Goal: Communication & Community: Answer question/provide support

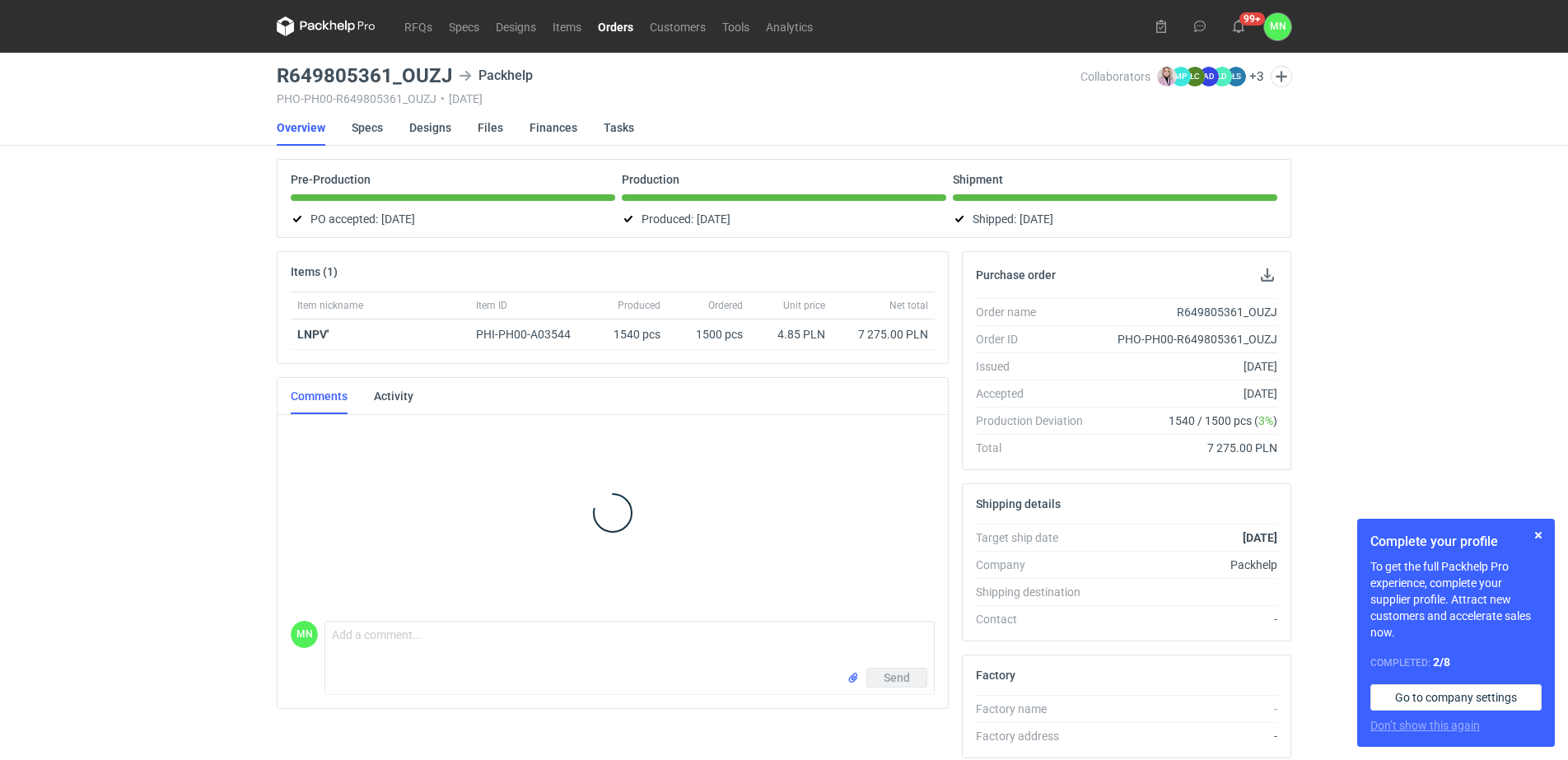
click at [618, 26] on link "Orders" at bounding box center [615, 27] width 52 height 20
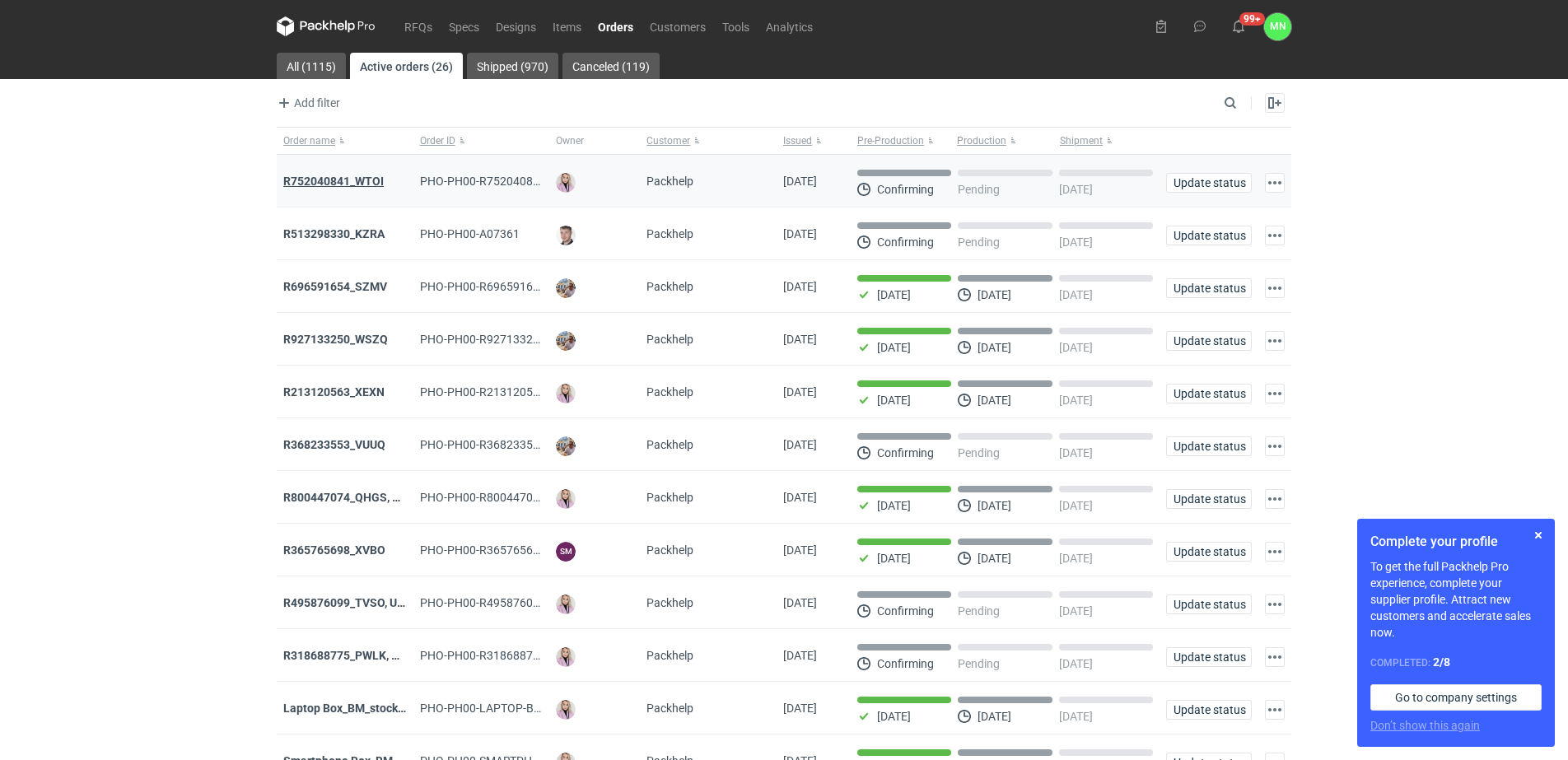
click at [323, 182] on strong "R752040841_WTOI" at bounding box center [333, 181] width 100 height 13
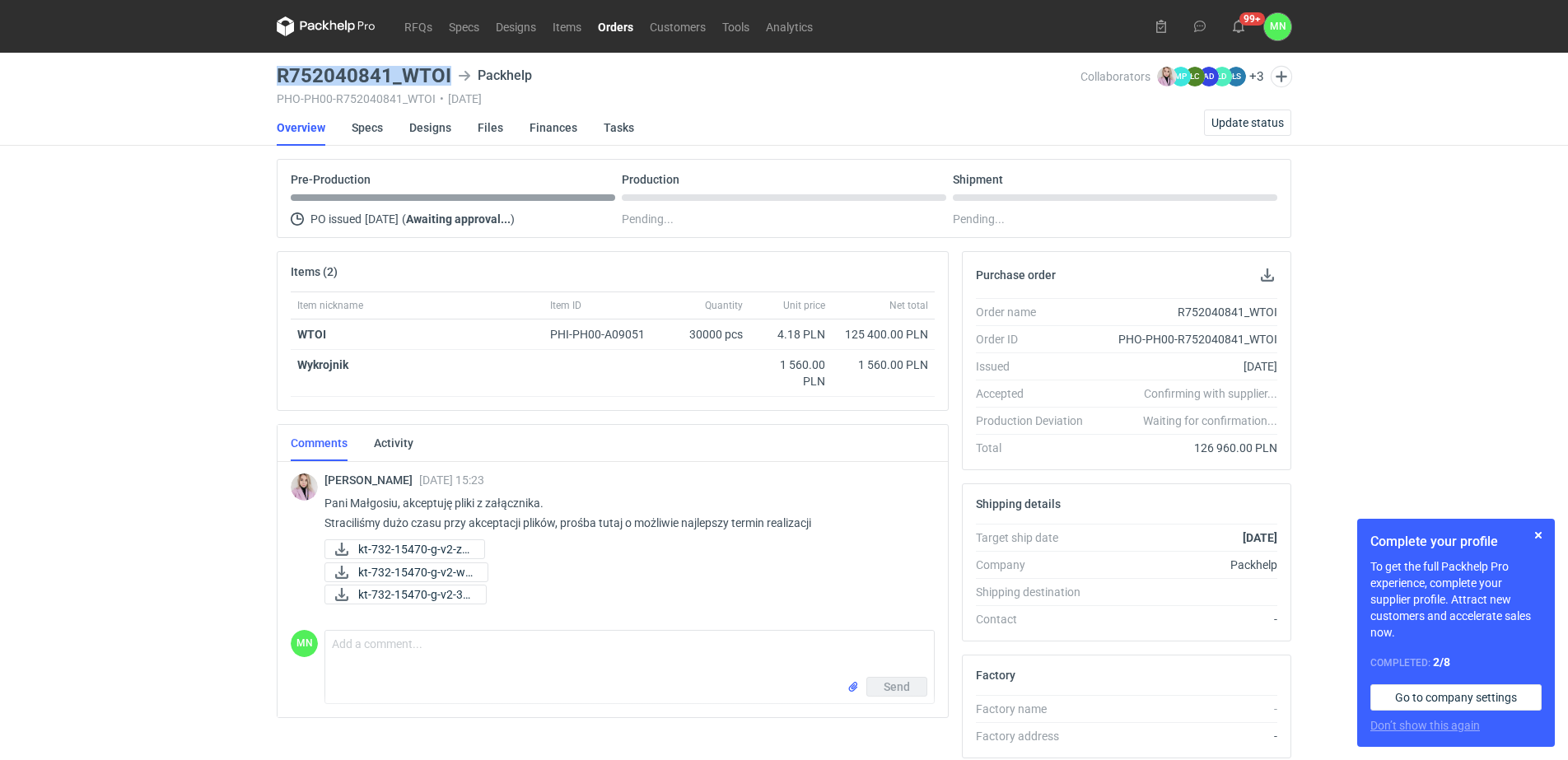
drag, startPoint x: 453, startPoint y: 73, endPoint x: 261, endPoint y: 80, distance: 192.1
click at [261, 80] on div "RFQs Specs Designs Items Orders Customers Tools Analytics 99+ MN Małgorzata Now…" at bounding box center [784, 380] width 1568 height 760
copy h3 "R752040841_WTOI"
click at [360, 123] on link "Specs" at bounding box center [367, 127] width 31 height 36
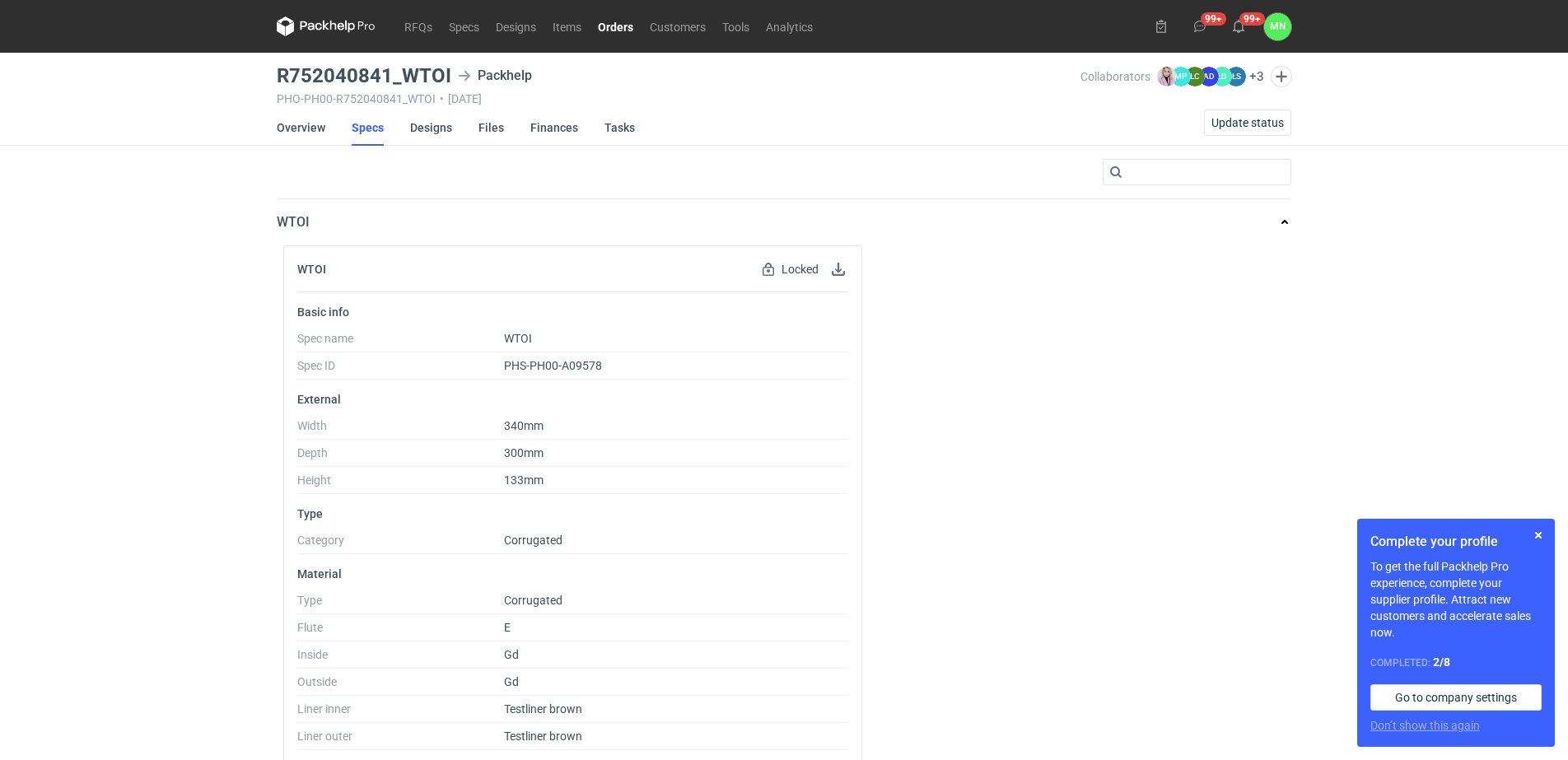
click at [620, 31] on link "Orders" at bounding box center [615, 27] width 52 height 20
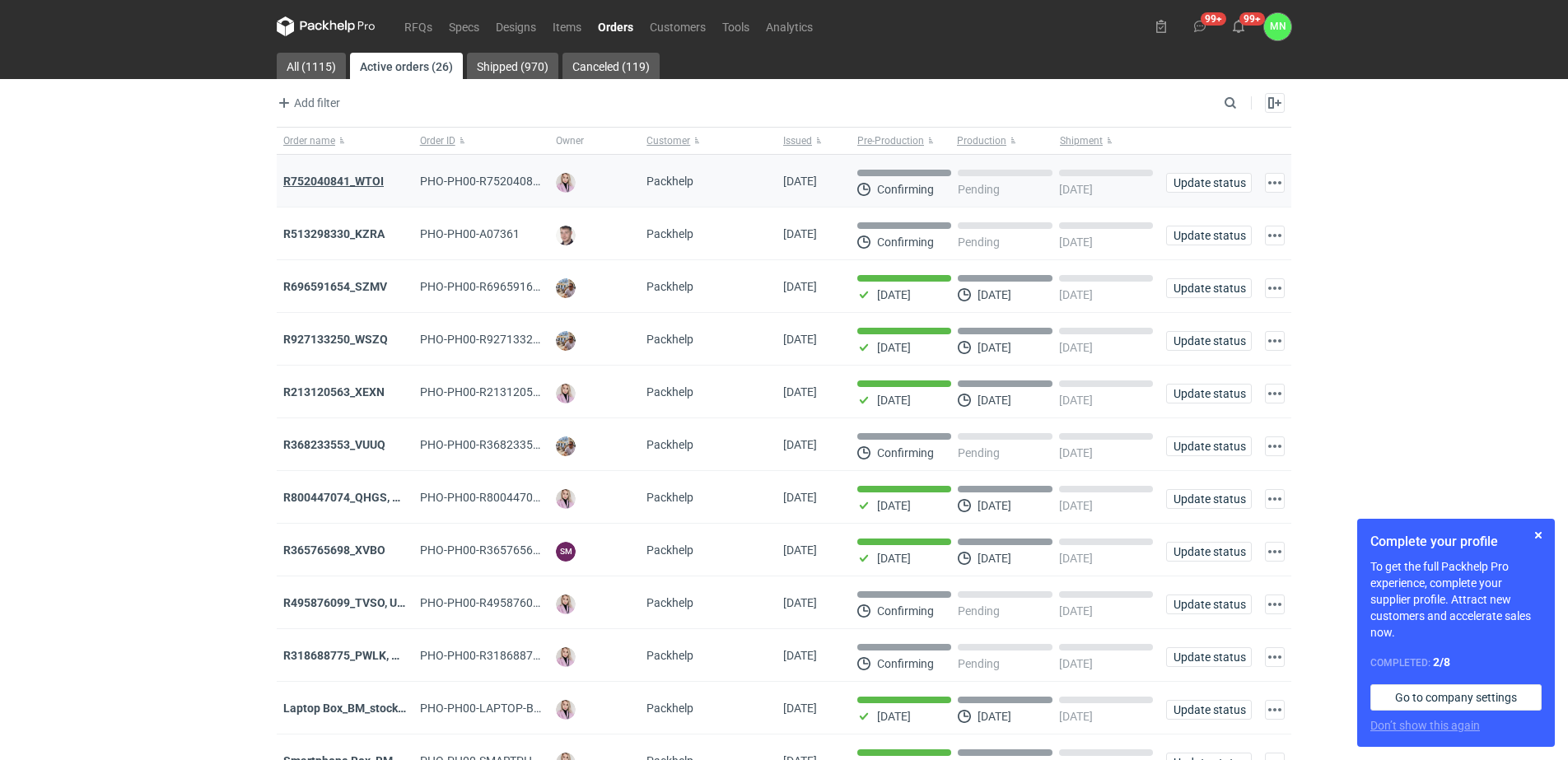
click at [314, 182] on strong "R752040841_WTOI" at bounding box center [333, 181] width 100 height 13
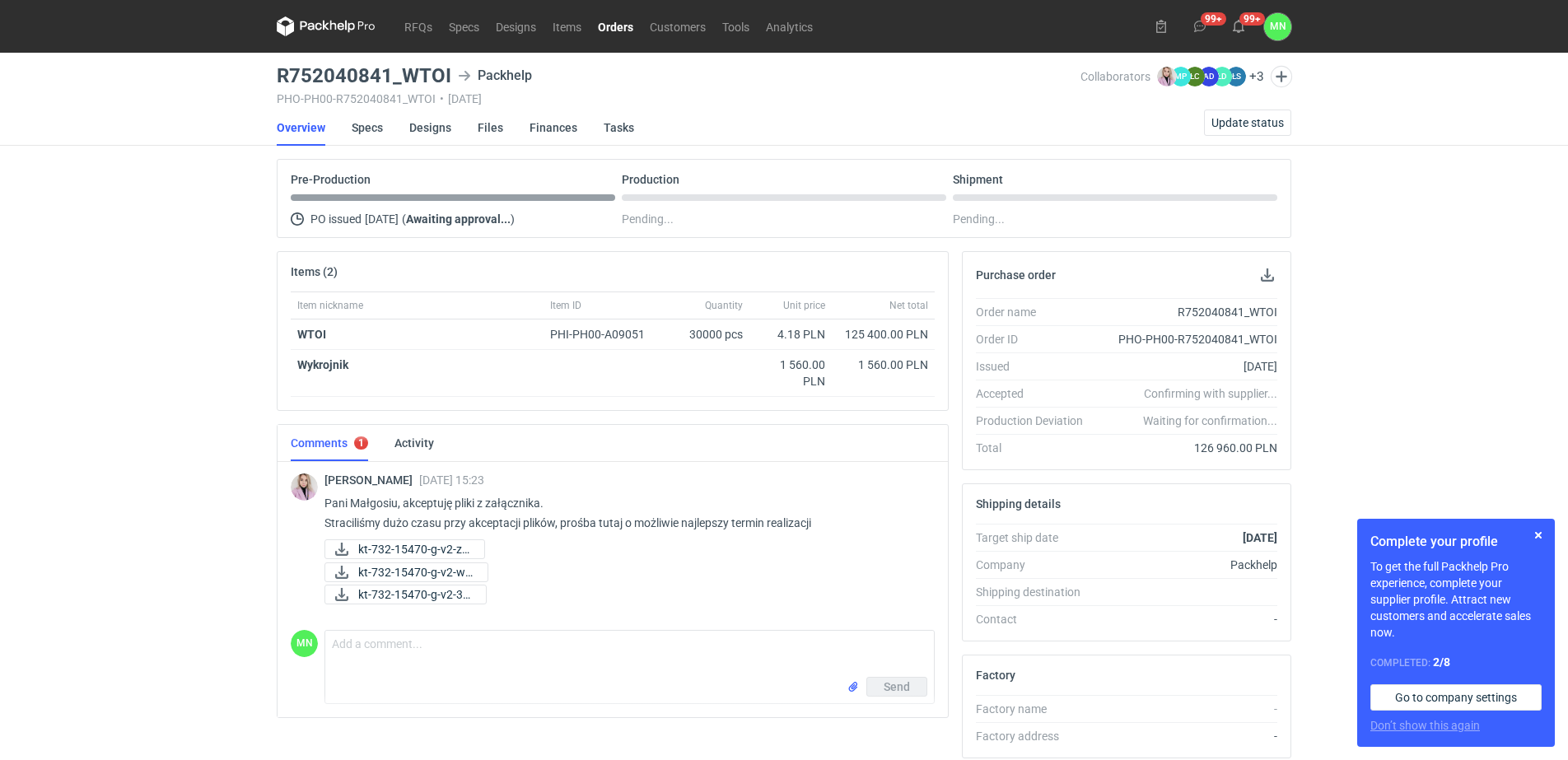
click at [617, 29] on link "Orders" at bounding box center [615, 27] width 52 height 20
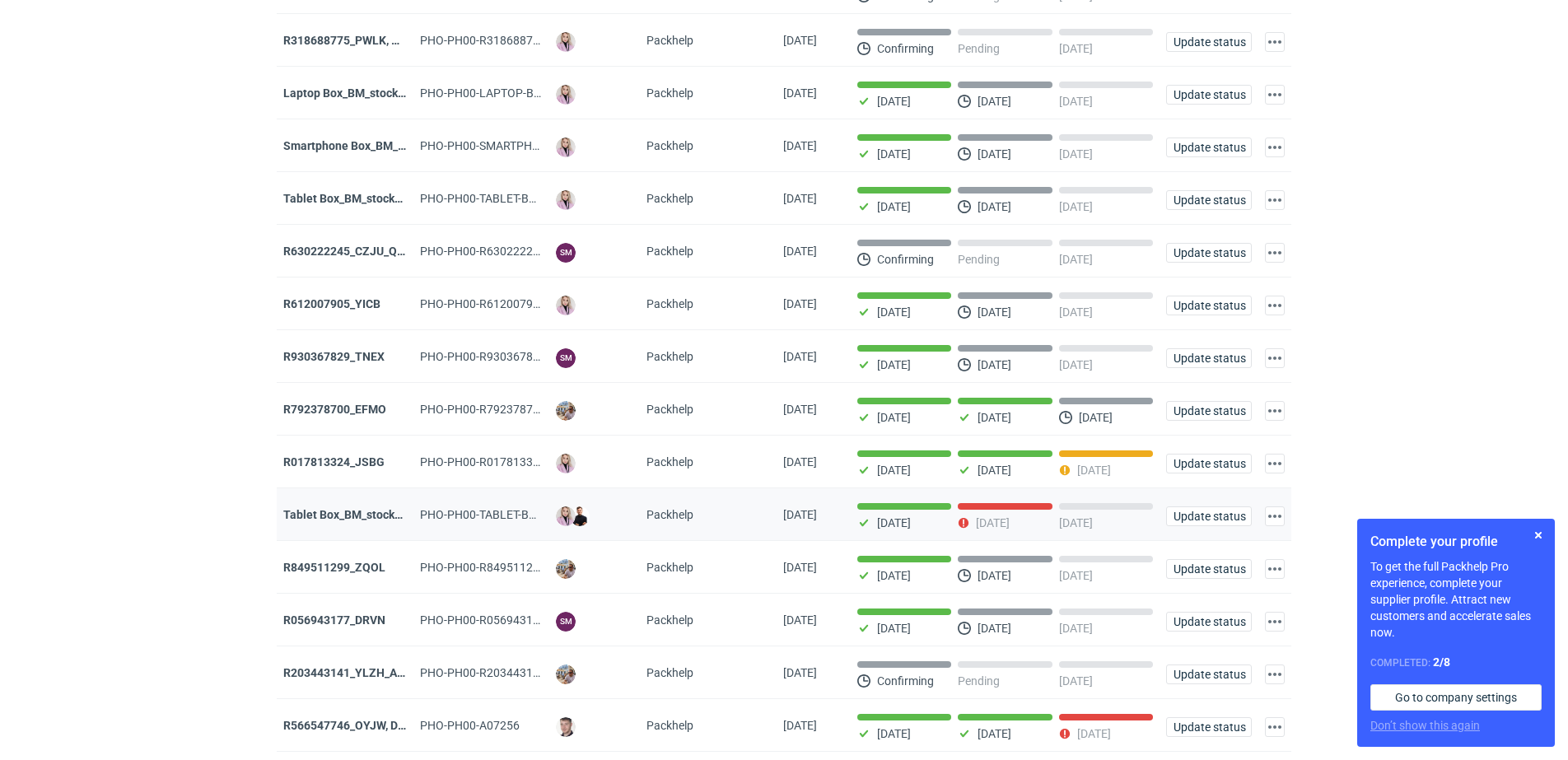
scroll to position [618, 0]
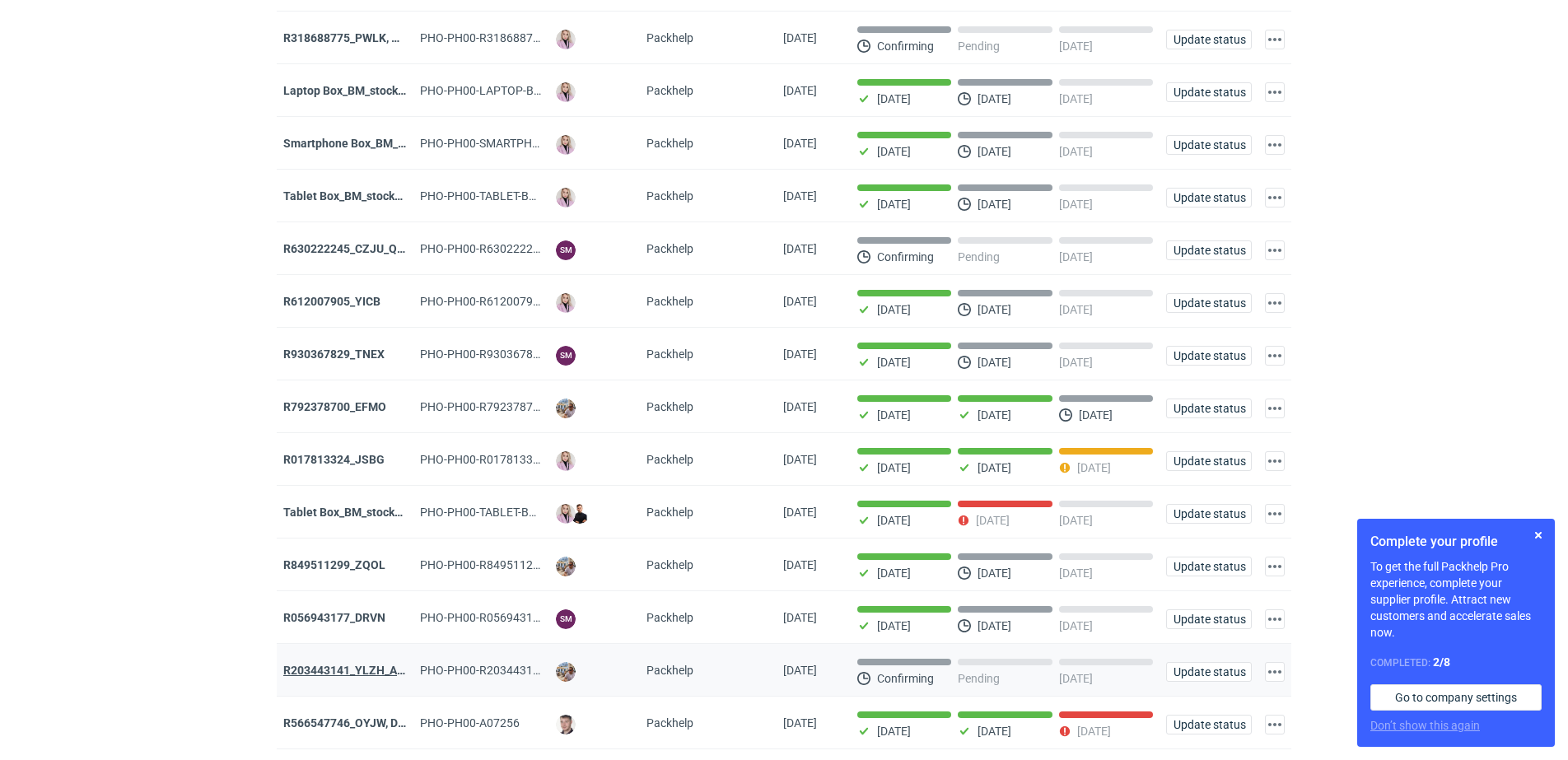
click at [381, 677] on strong "R203443141_YLZH_AHYW" at bounding box center [353, 670] width 139 height 13
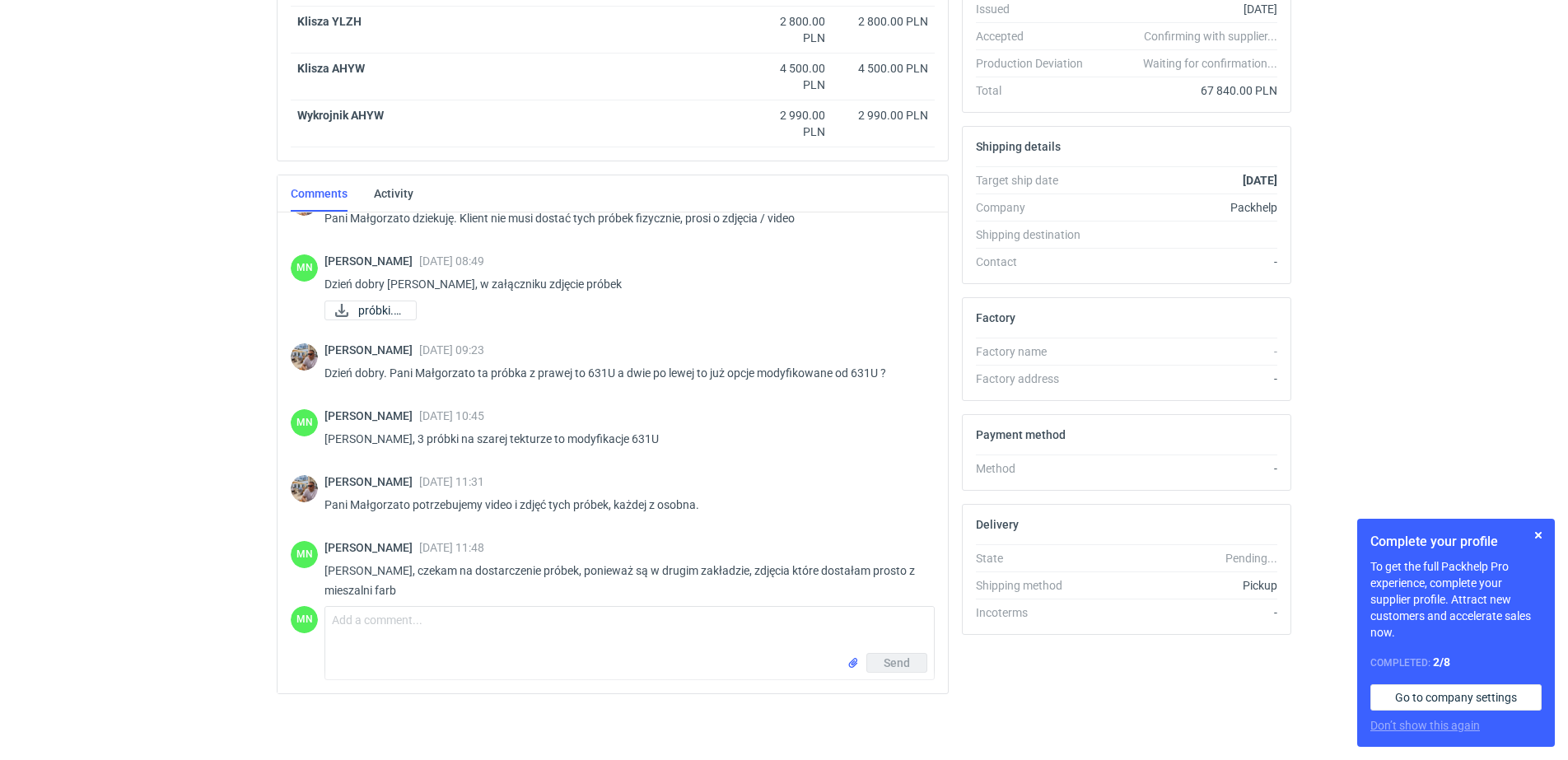
scroll to position [1729, 0]
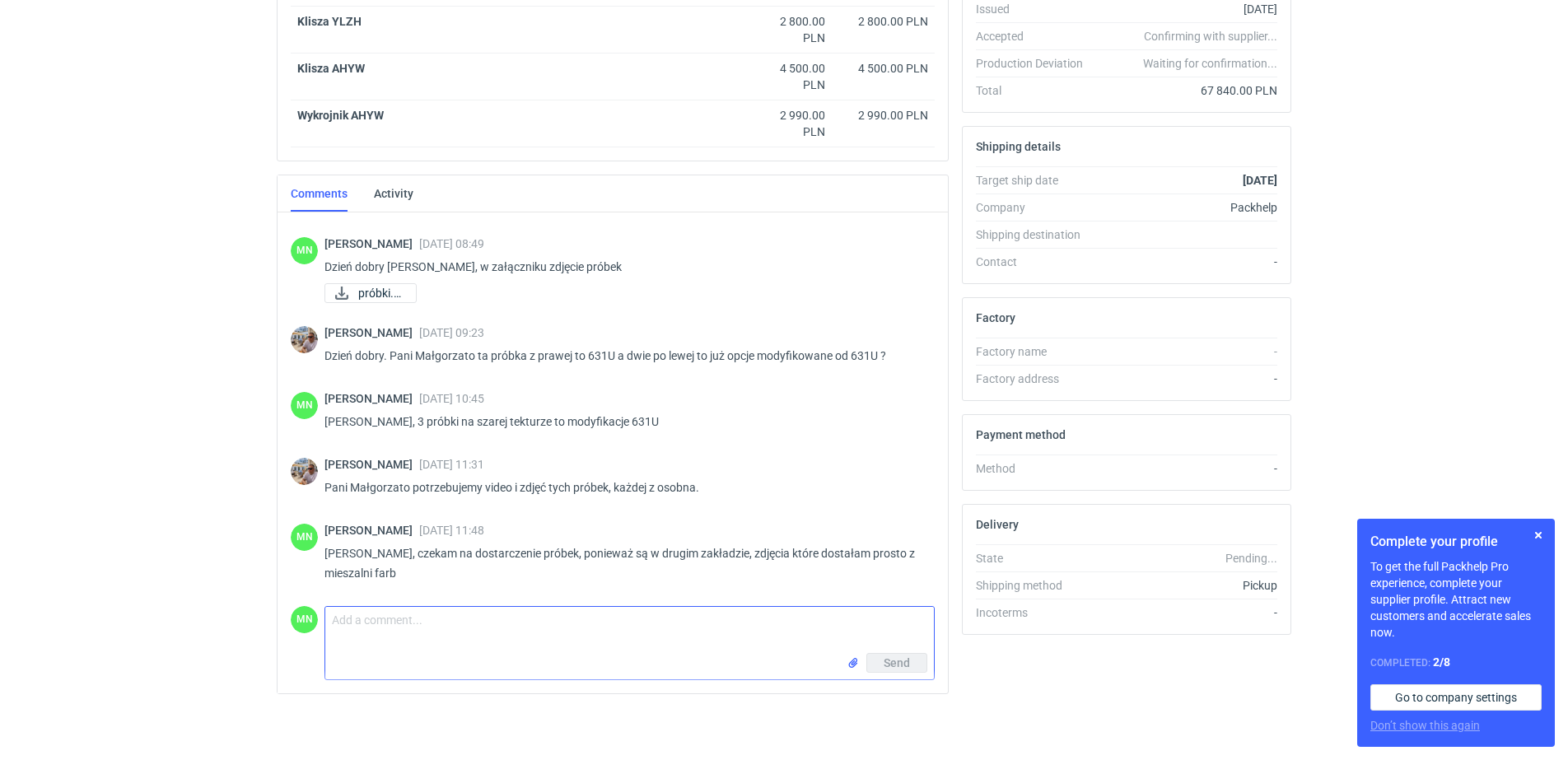
click at [515, 630] on textarea "Comment message" at bounding box center [628, 630] width 608 height 46
paste textarea "KT 732_15548_G_V2_WEW"
click at [580, 619] on textarea "Dzień dobry Panie Michale, w załączniku pliki na: KT 732_15548_G_V2_WEW" at bounding box center [628, 630] width 608 height 46
click at [773, 612] on textarea "Dzień dobry Panie Michale, w załączniku pliki na YLZH: KT 732_15548_G_V2_WEW" at bounding box center [628, 630] width 608 height 46
paste textarea "KT 732_15548_G_V1_ZEW"
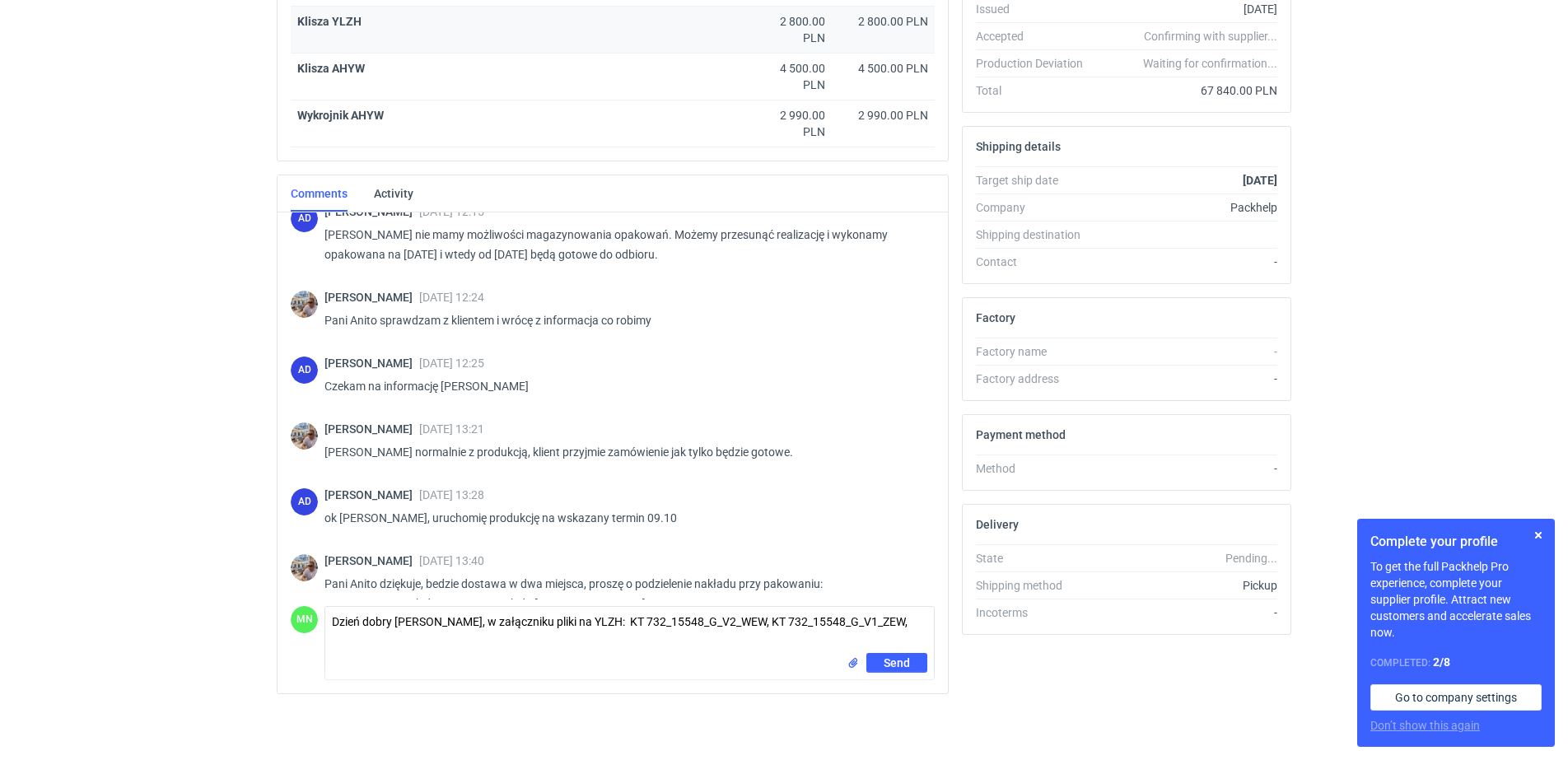
scroll to position [269, 0]
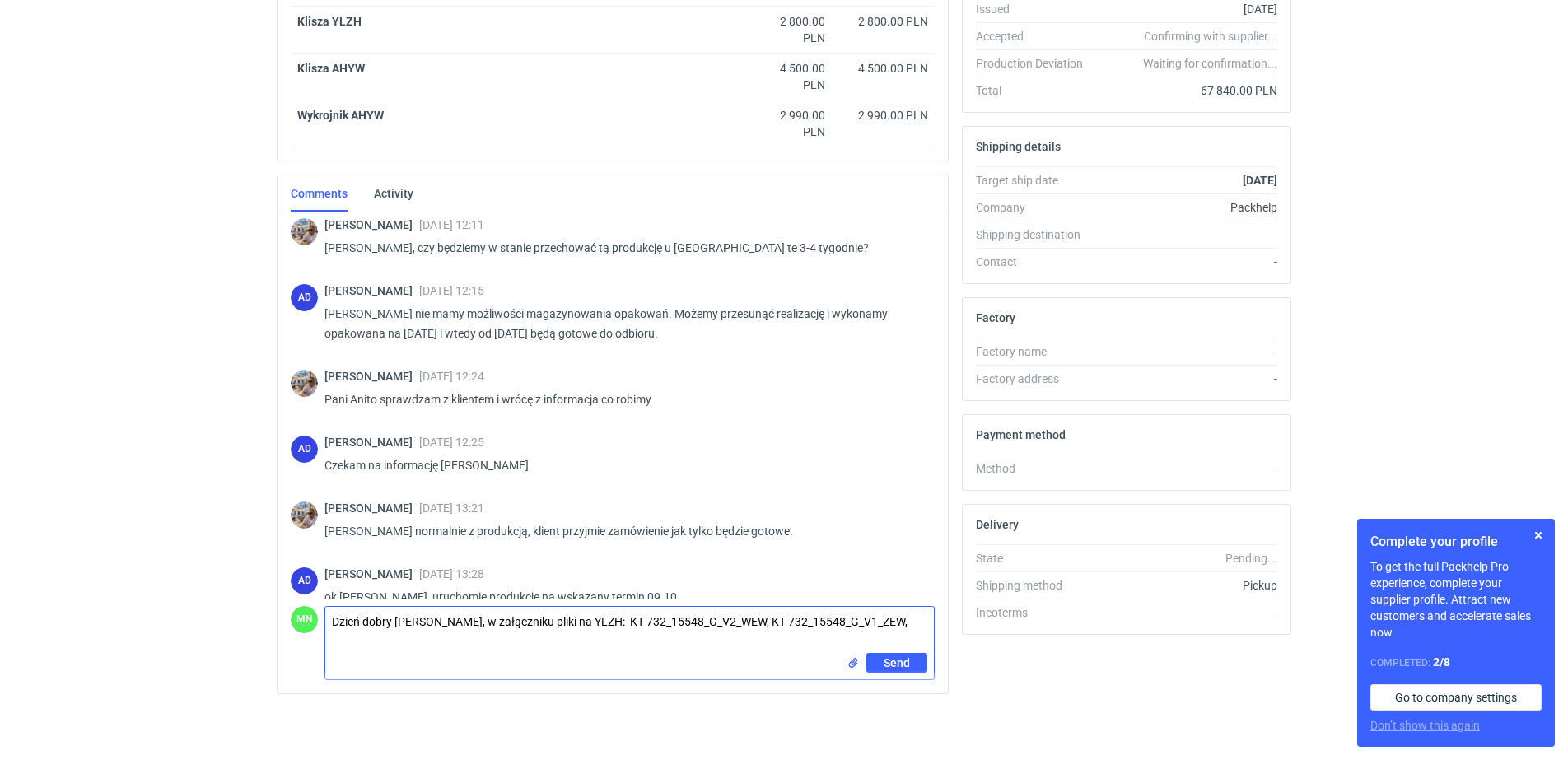
click at [914, 620] on textarea "Dzień dobry Panie Michale, w załączniku pliki na YLZH: KT 732_15548_G_V2_WEW, K…" at bounding box center [628, 630] width 608 height 46
paste textarea "KT 732_7050_K_V1"
click at [857, 656] on input "file" at bounding box center [852, 663] width 13 height 17
click at [851, 699] on input "file" at bounding box center [852, 699] width 13 height 17
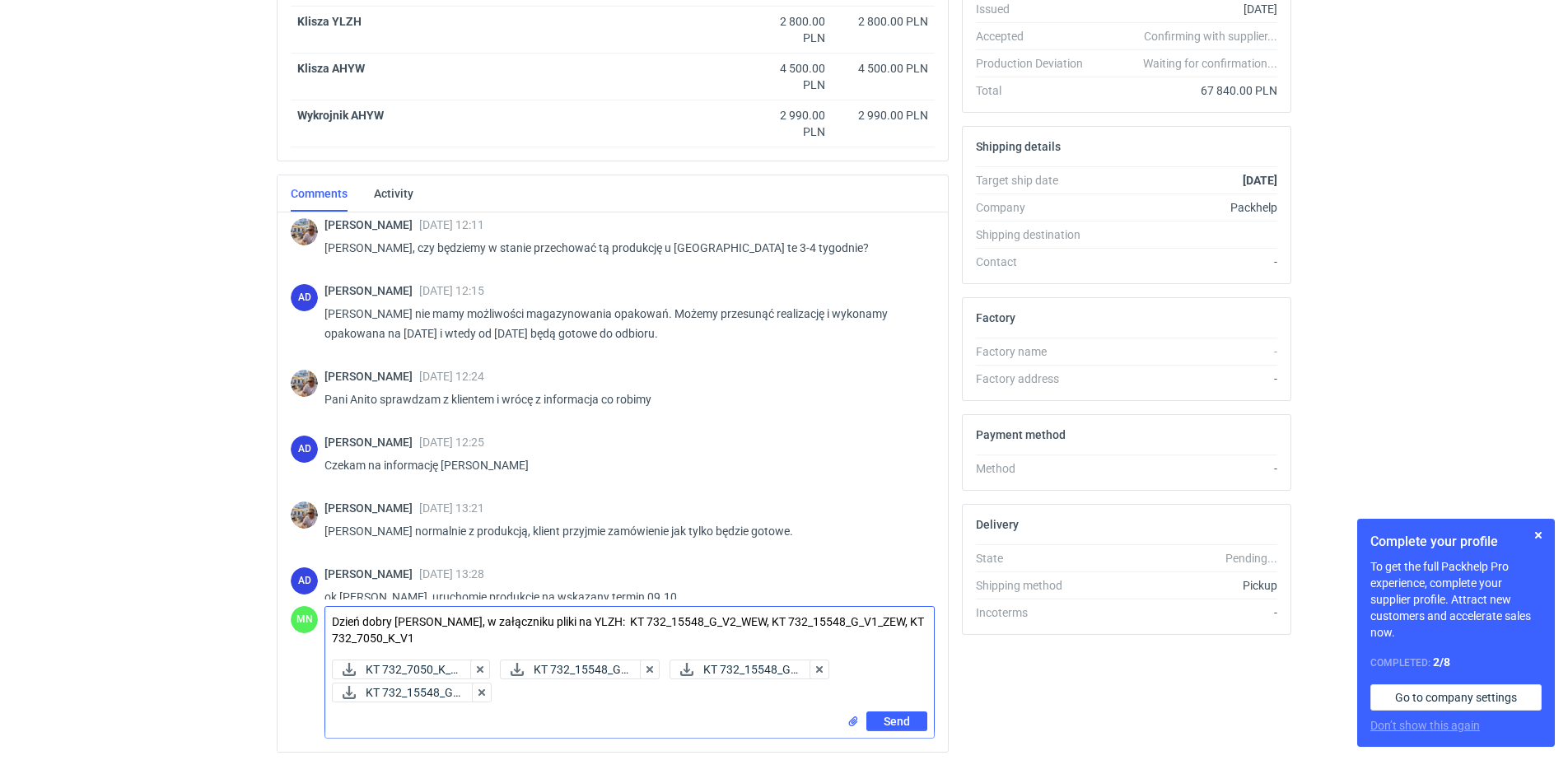
click at [581, 620] on textarea "Dzień dobry Panie Michale, w załączniku pliki na YLZH: KT 732_15548_G_V2_WEW, K…" at bounding box center [628, 630] width 608 height 46
click at [542, 618] on textarea "Dzień dobry Panie Michale, w załączniku pliki na YLZH: KT 732_15548_G_V2_WEW, K…" at bounding box center [628, 630] width 608 height 46
type textarea "Dzień dobry Panie Michale, w załączniku zmieniony plik z kolorem z ver. 1 pliki…"
click at [904, 720] on span "Send" at bounding box center [896, 721] width 27 height 12
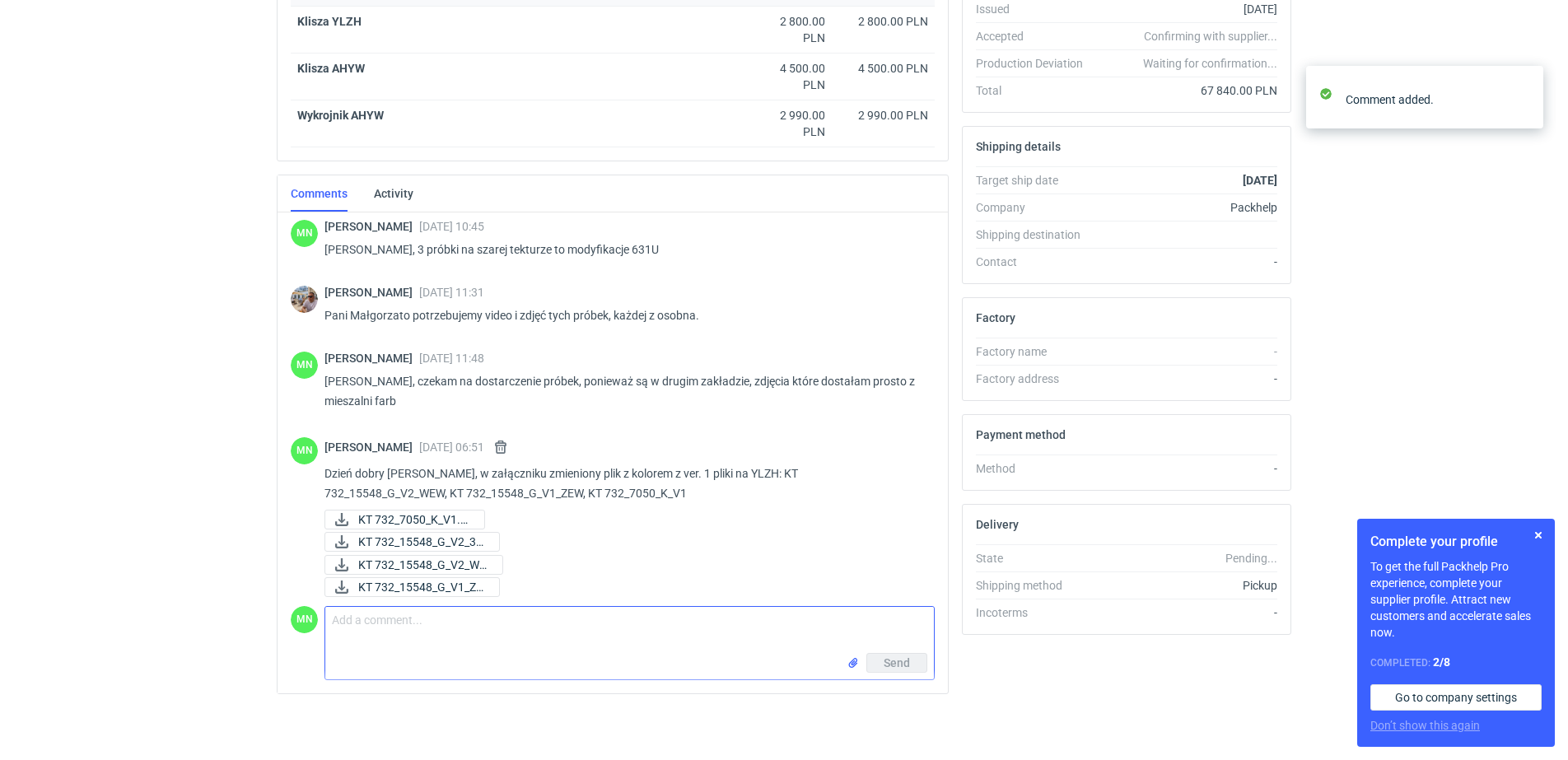
scroll to position [2696, 0]
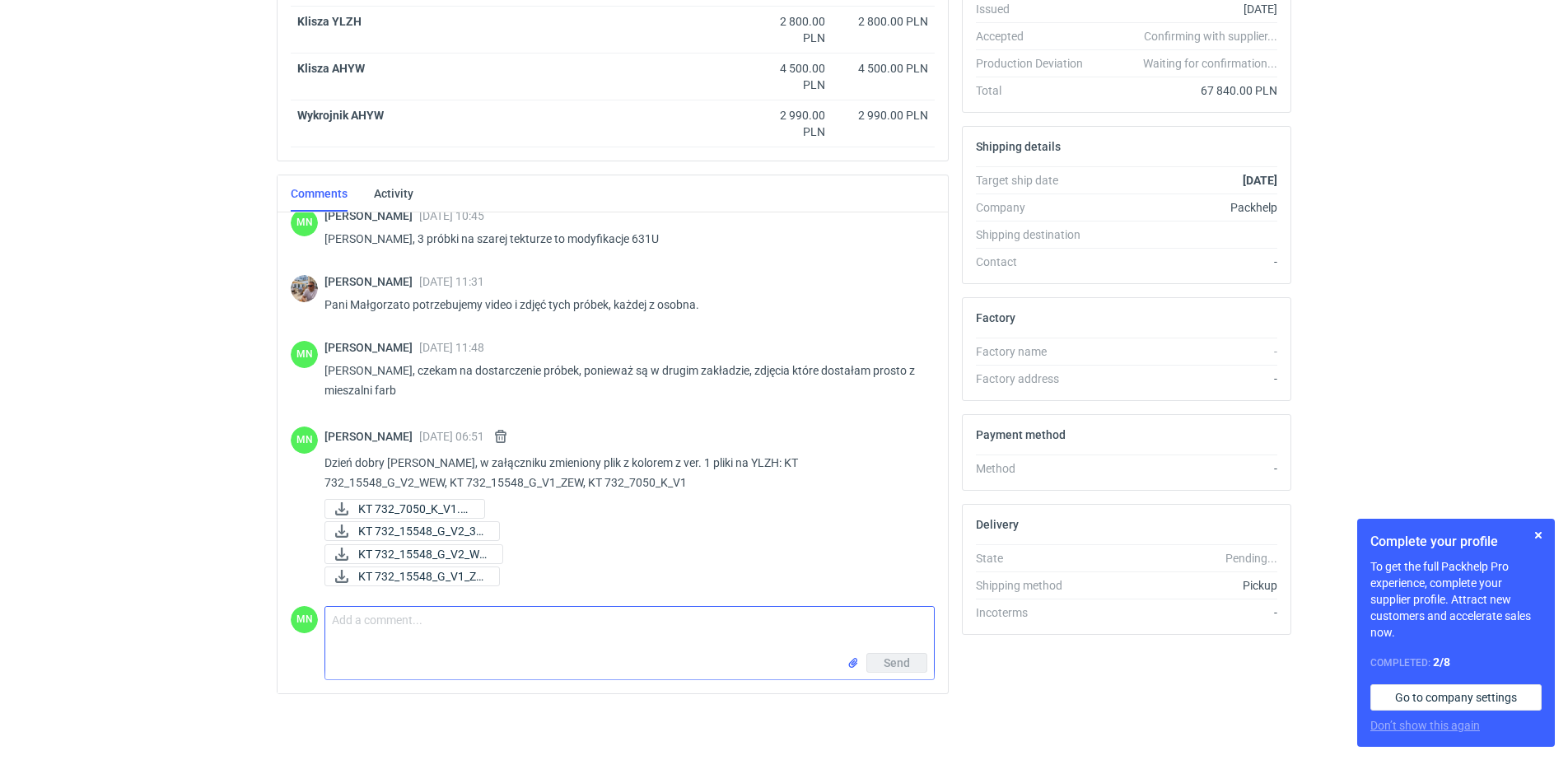
paste textarea "AHYW"
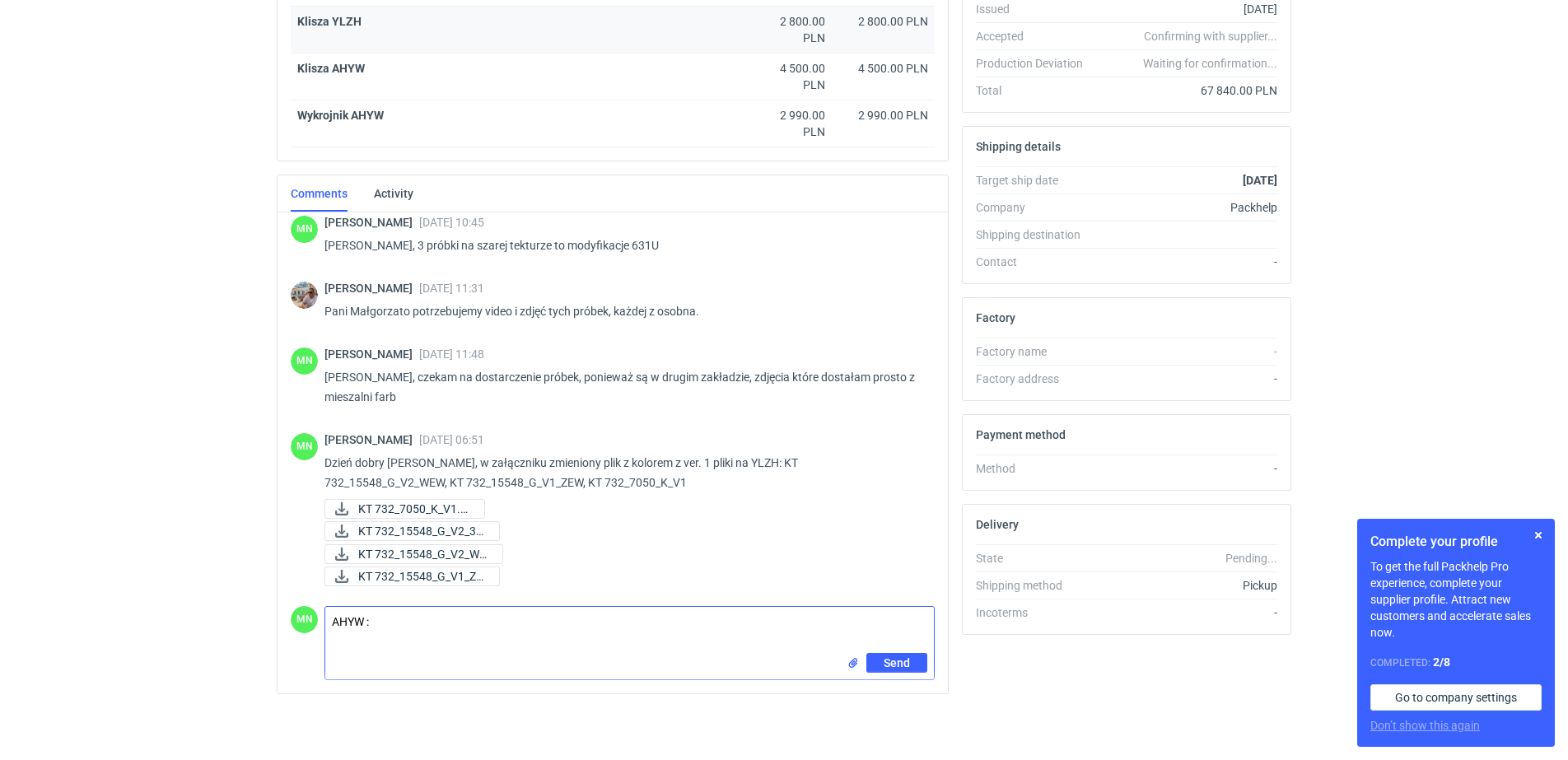
scroll to position [2689, 0]
click at [496, 599] on div "MN Comment message AHYW : Send" at bounding box center [613, 640] width 644 height 81
click at [493, 615] on textarea "AHYW :" at bounding box center [628, 630] width 608 height 46
paste textarea "KT 732_15547_G_V2_ZEW KT 732_15547_G_V2_WEW"
click at [554, 615] on textarea "AHYW : KT 732_15547_G_V2_ZEW KT 732_15547_G_V2_WEW" at bounding box center [628, 630] width 608 height 46
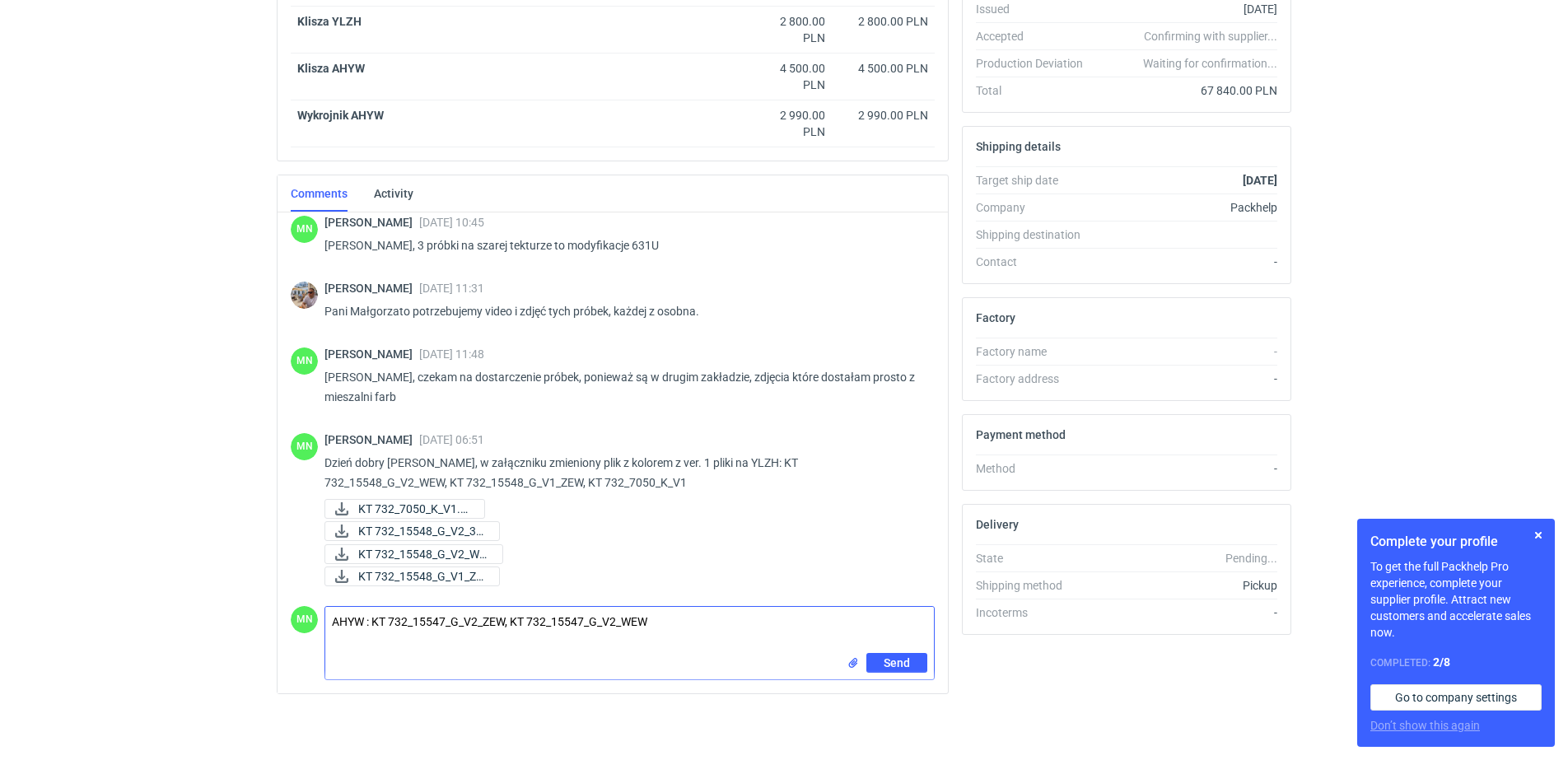
click at [707, 627] on textarea "AHYW : KT 732_15547_G_V2_ZEW, KT 732_15547_G_V2_WEW" at bounding box center [628, 630] width 608 height 46
paste textarea "KT 732_7049_K_V1"
type textarea "AHYW : KT 732_15547_G_V2_ZEW, KT 732_15547_G_V2_WEW, KT 732_7049_K_V1"
click at [854, 668] on input "file" at bounding box center [852, 663] width 13 height 17
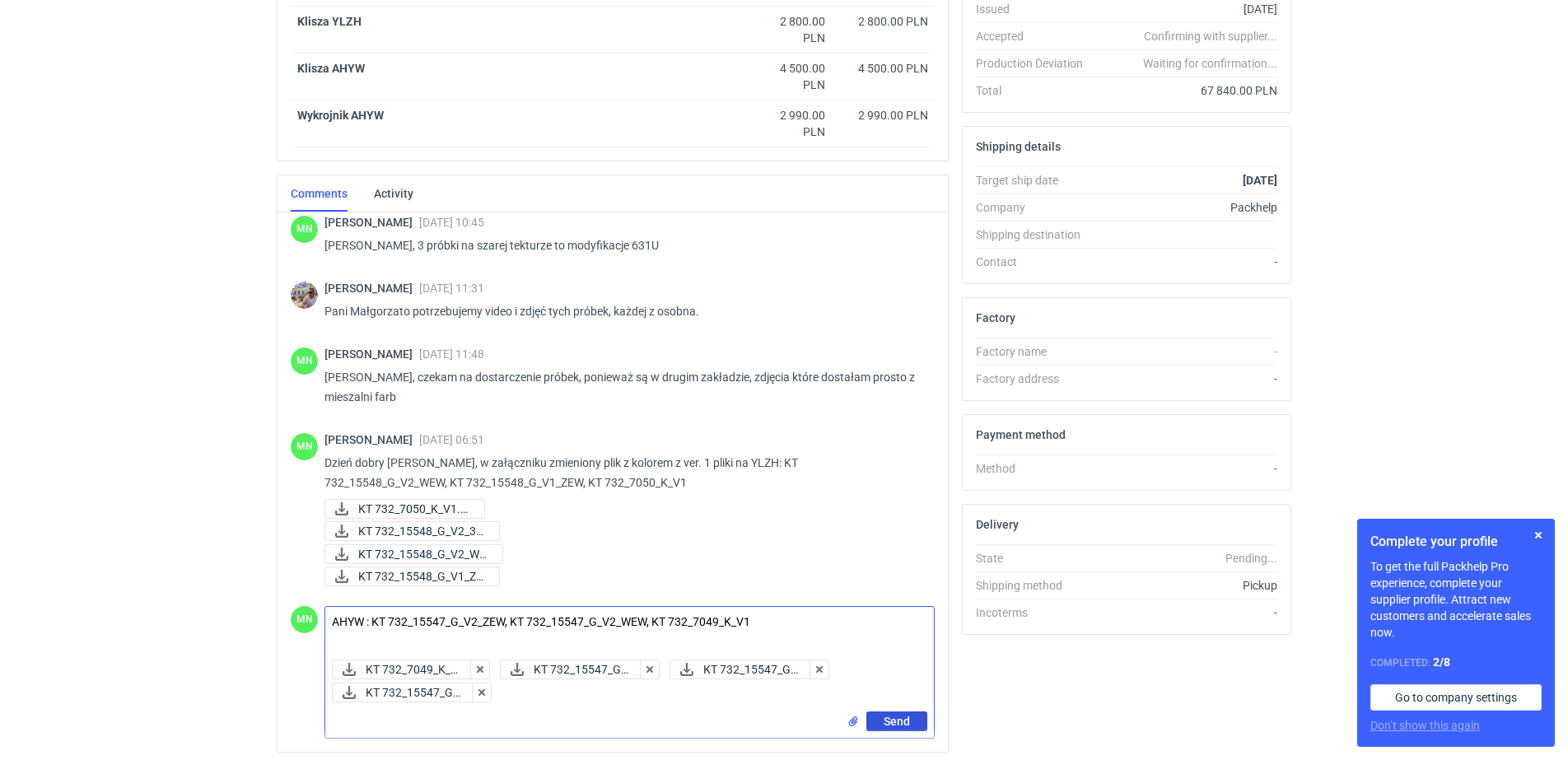
click at [886, 716] on span "Send" at bounding box center [896, 721] width 27 height 12
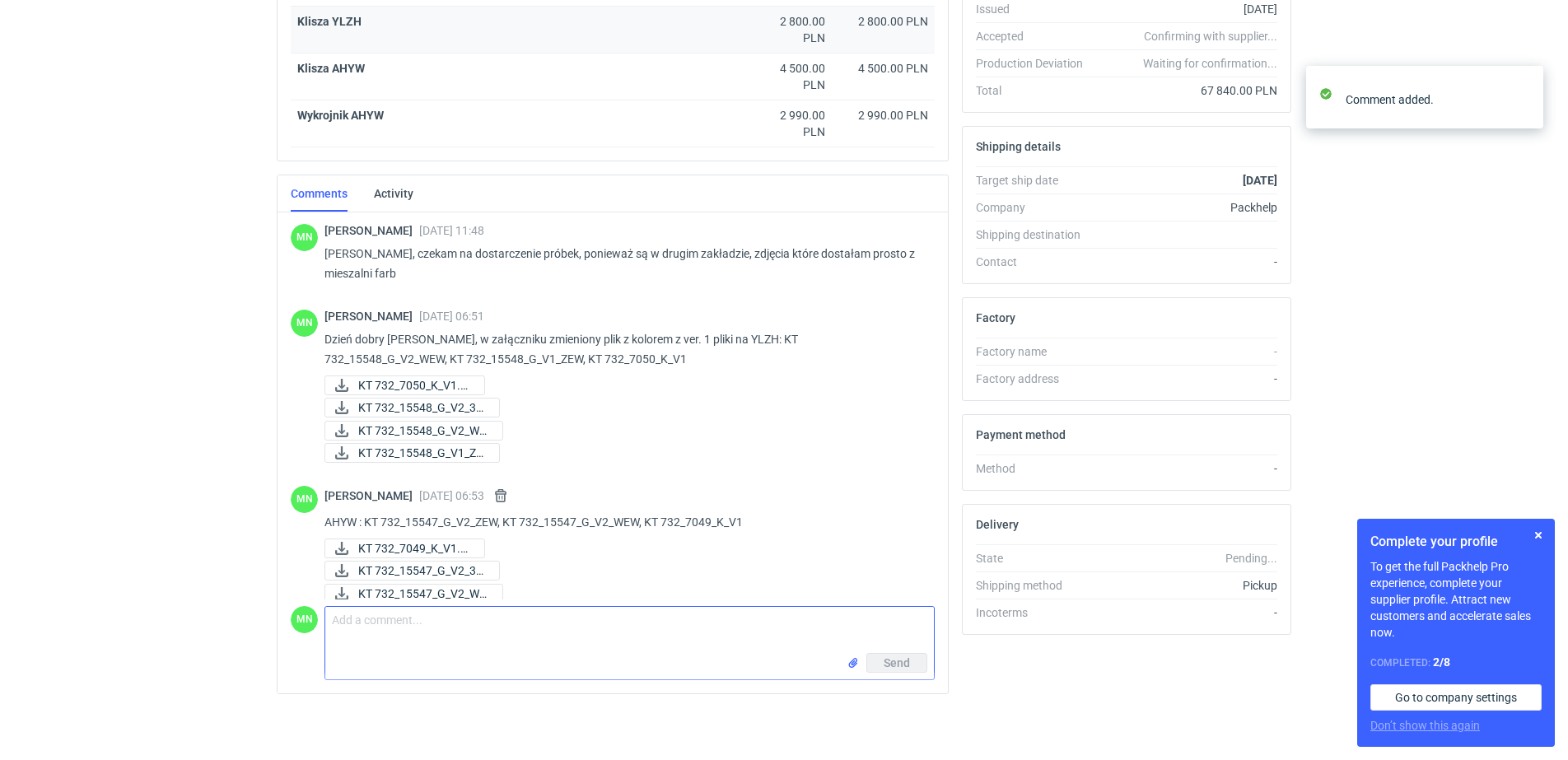
scroll to position [2852, 0]
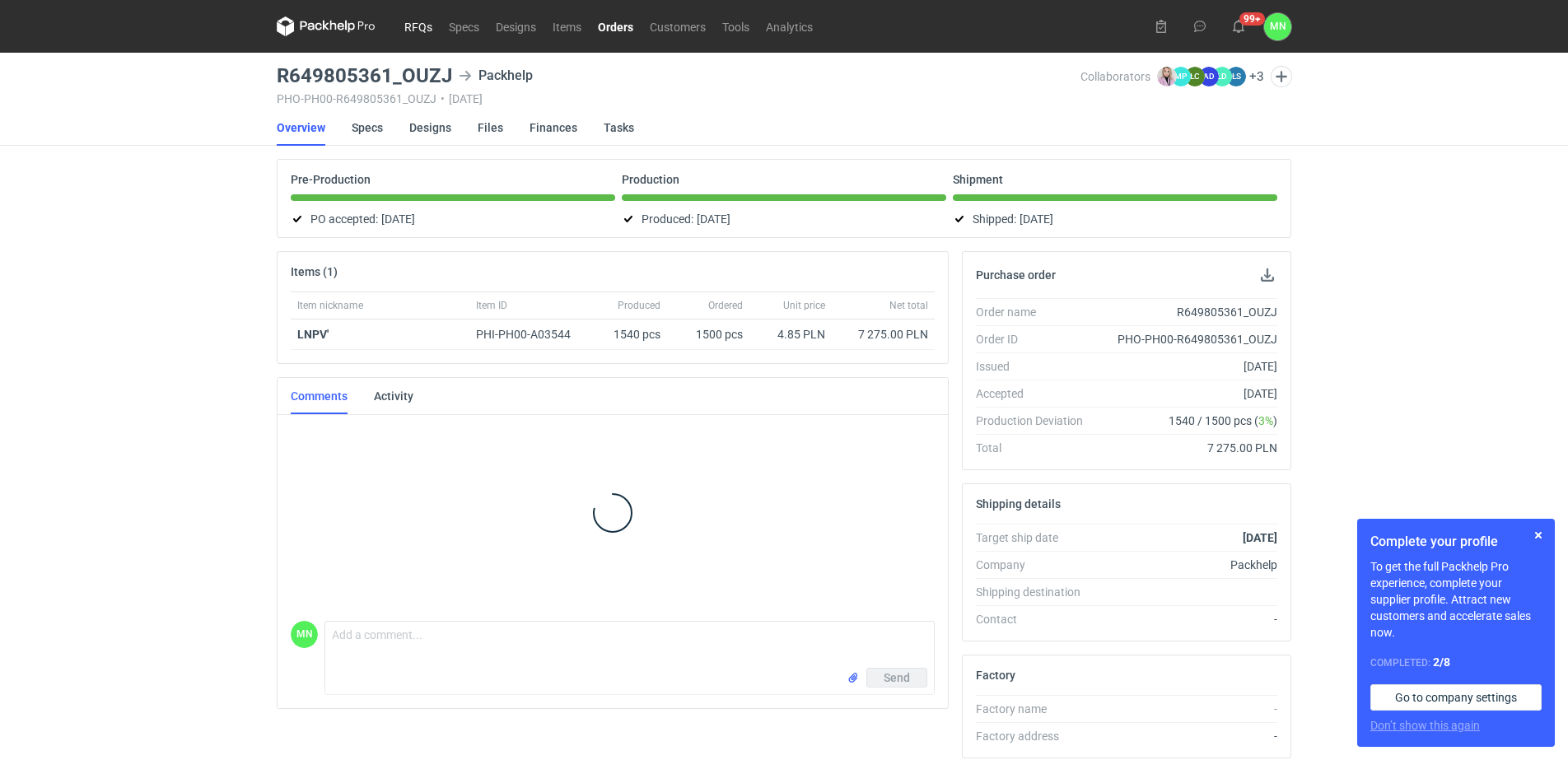
click at [415, 28] on link "RFQs" at bounding box center [418, 27] width 44 height 20
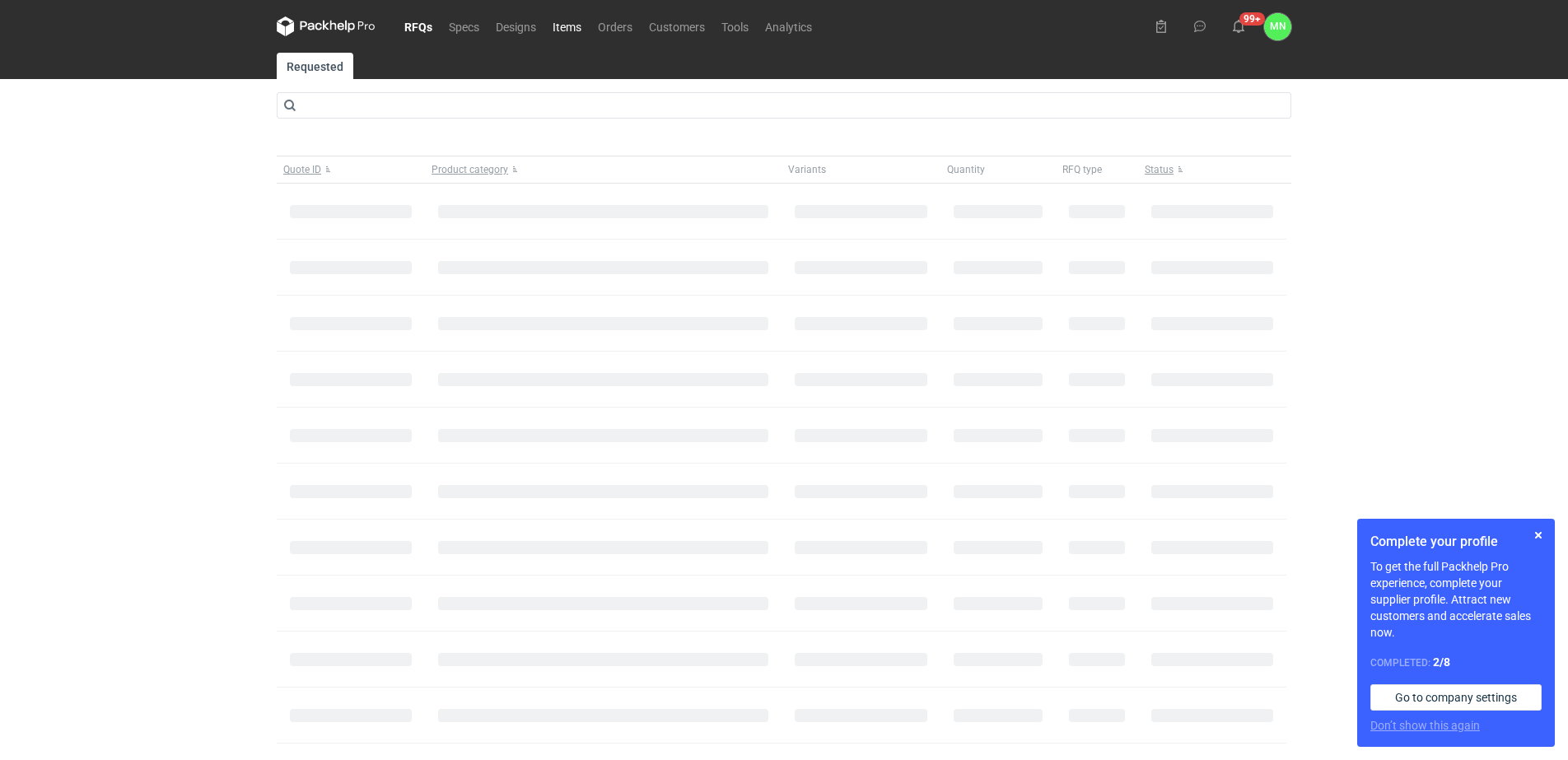
click at [572, 25] on link "Items" at bounding box center [566, 27] width 45 height 20
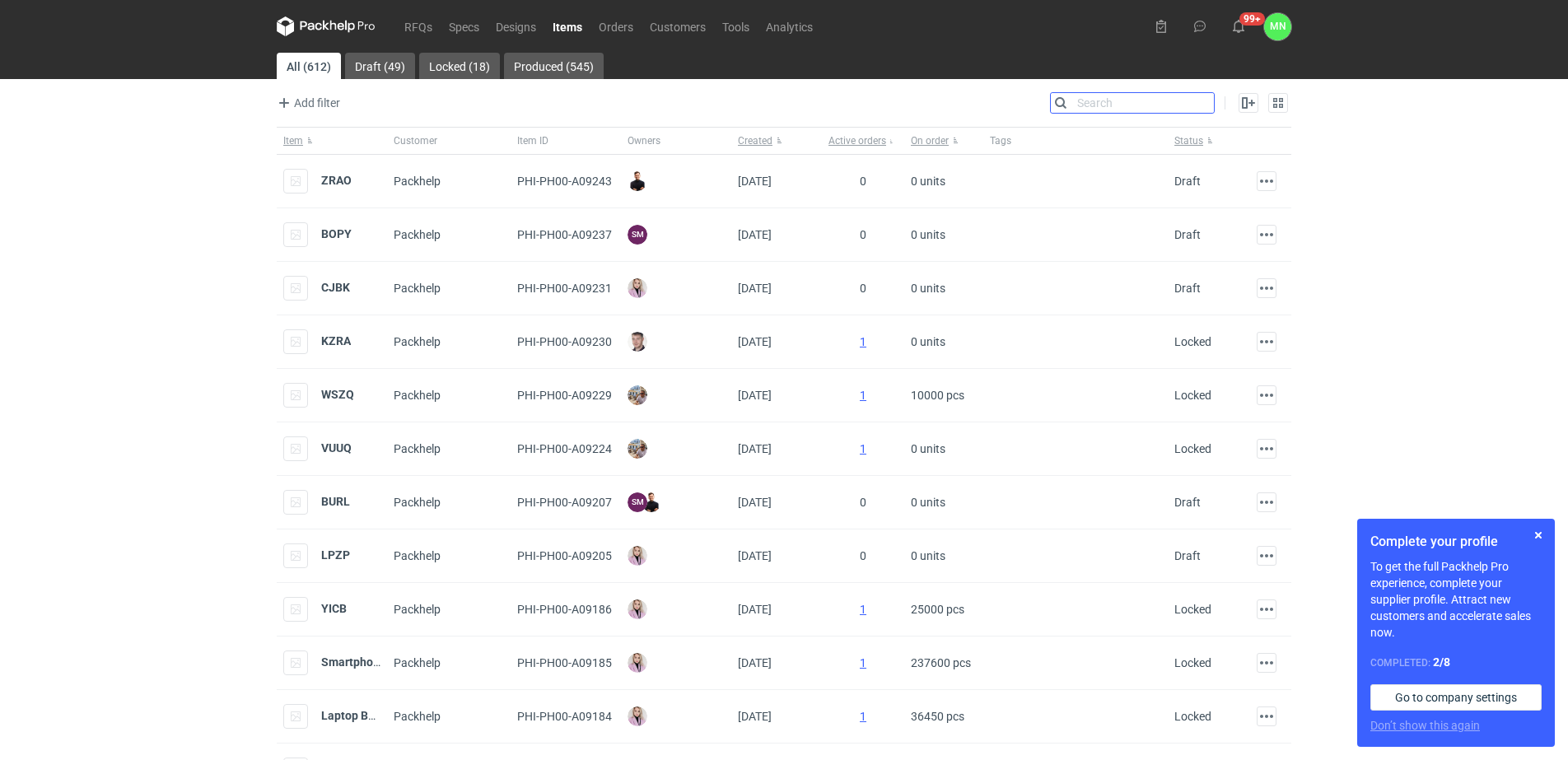
click at [1201, 103] on input "Search" at bounding box center [1132, 103] width 163 height 20
type input "wtoi"
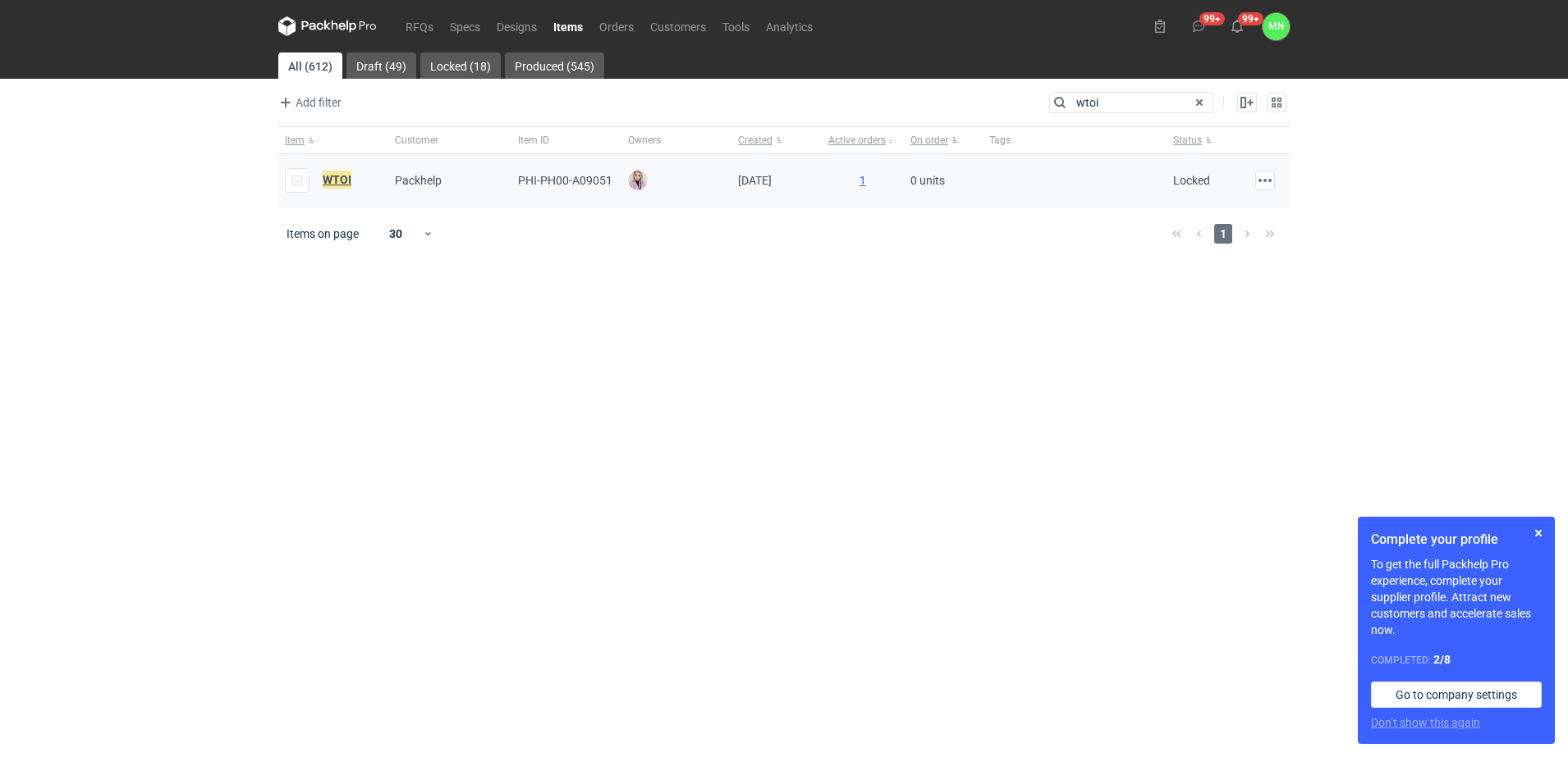
click at [339, 186] on em "WTOI" at bounding box center [337, 180] width 28 height 18
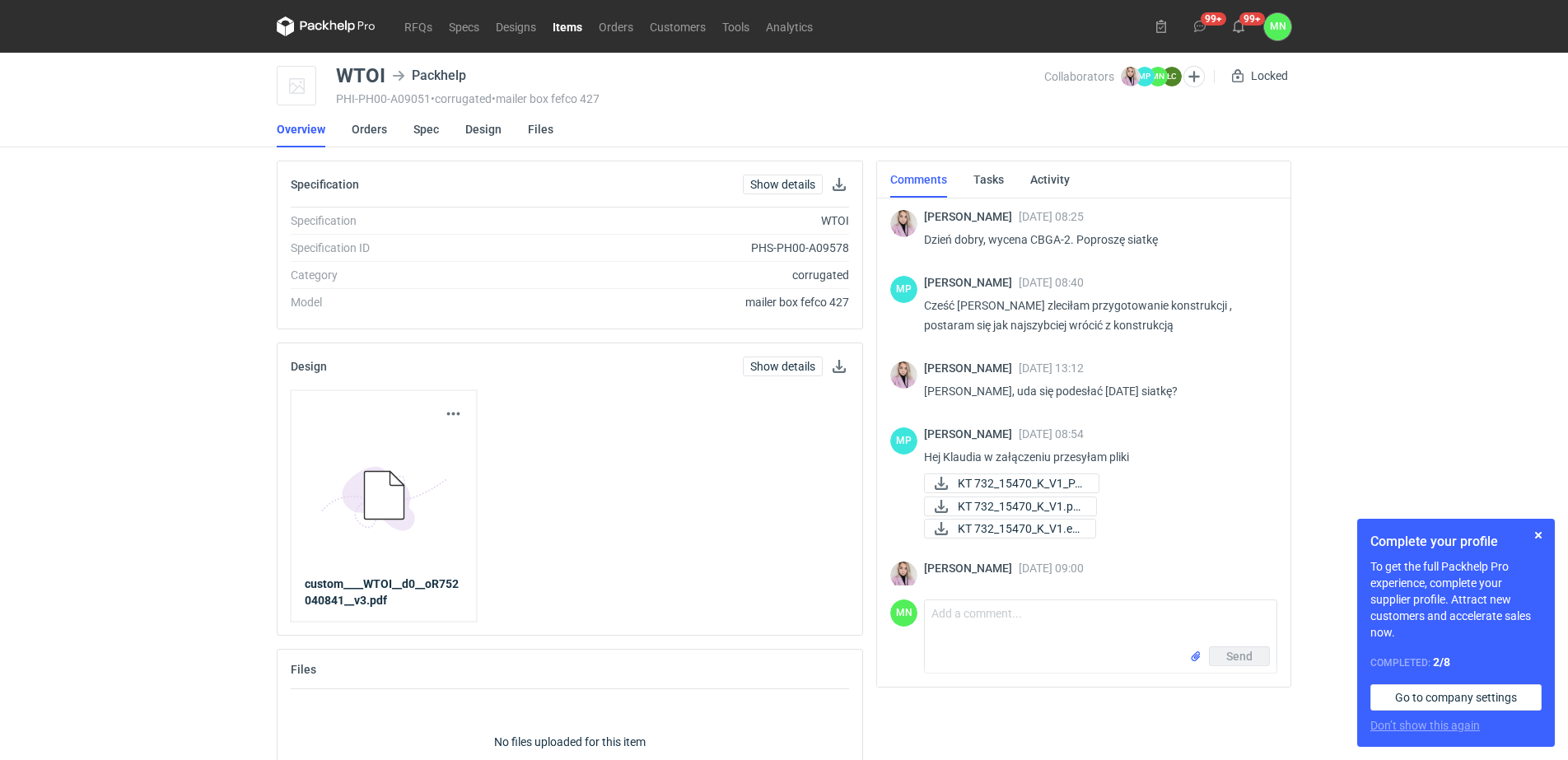
click at [1049, 240] on p "Dzień dobry, wycena CBGA-2. Poproszę siatkę" at bounding box center [1094, 240] width 340 height 20
copy p "CBGA"
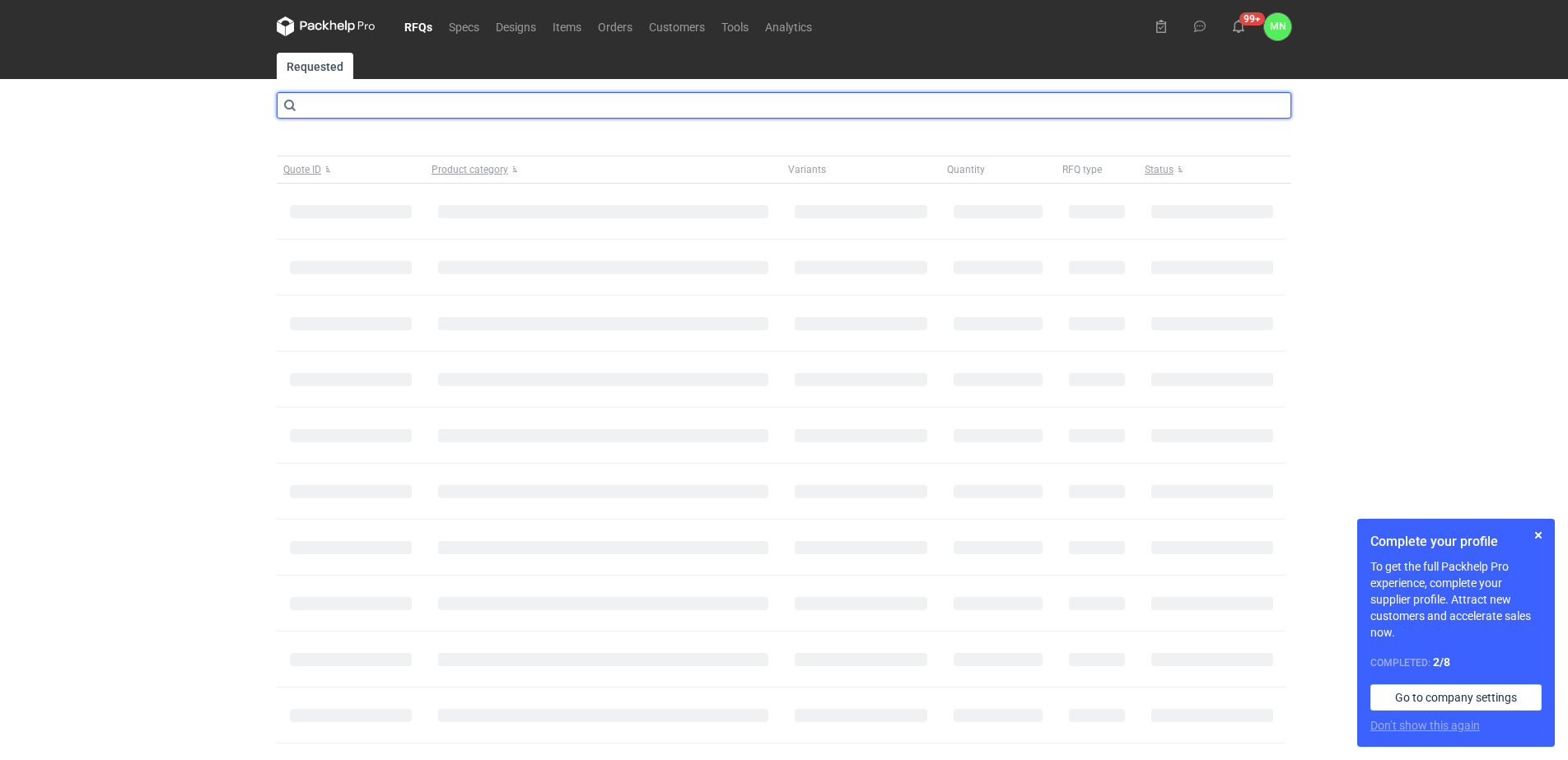
click at [407, 106] on input "text" at bounding box center [784, 106] width 1015 height 27
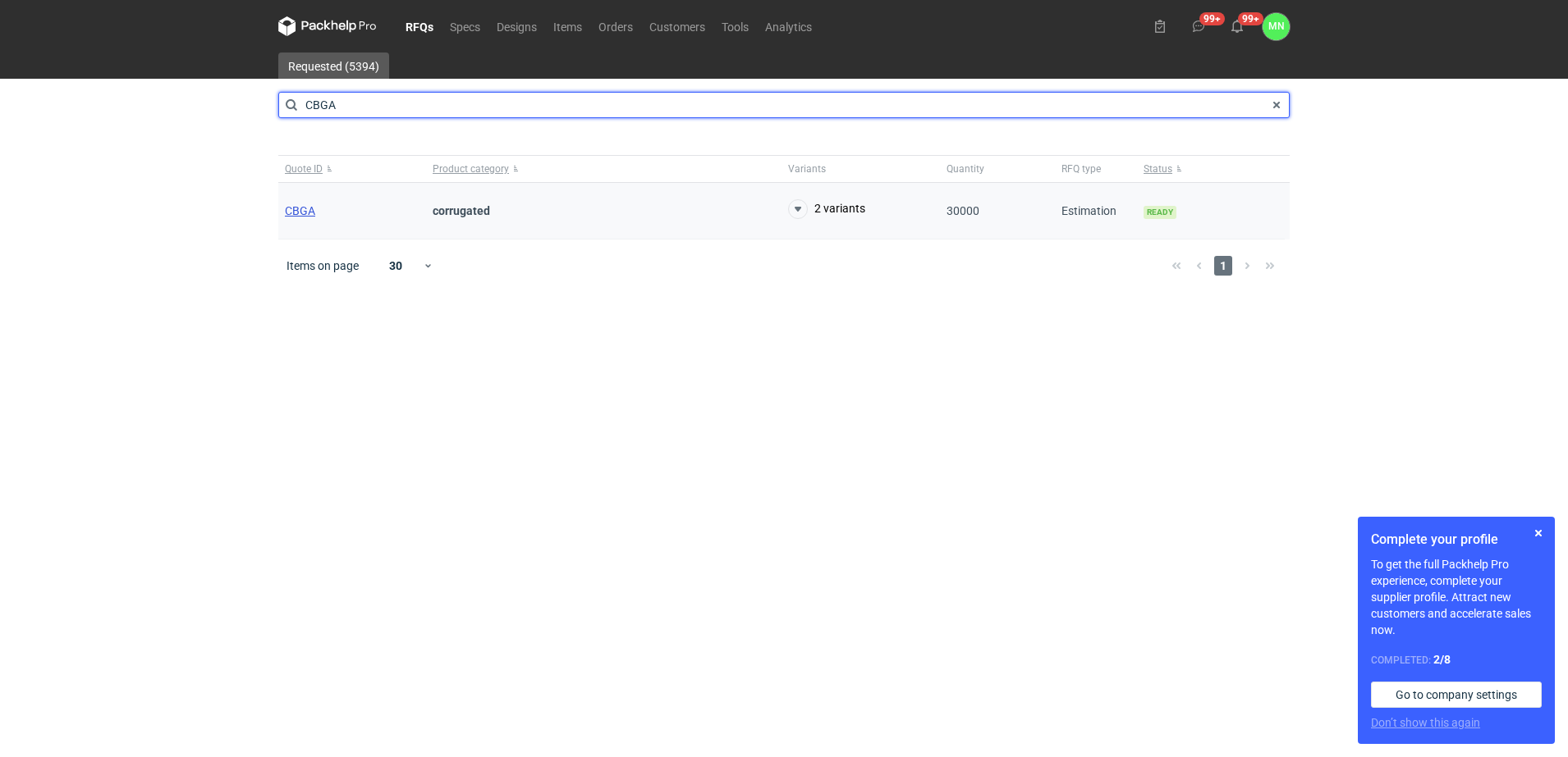
type input "CBGA"
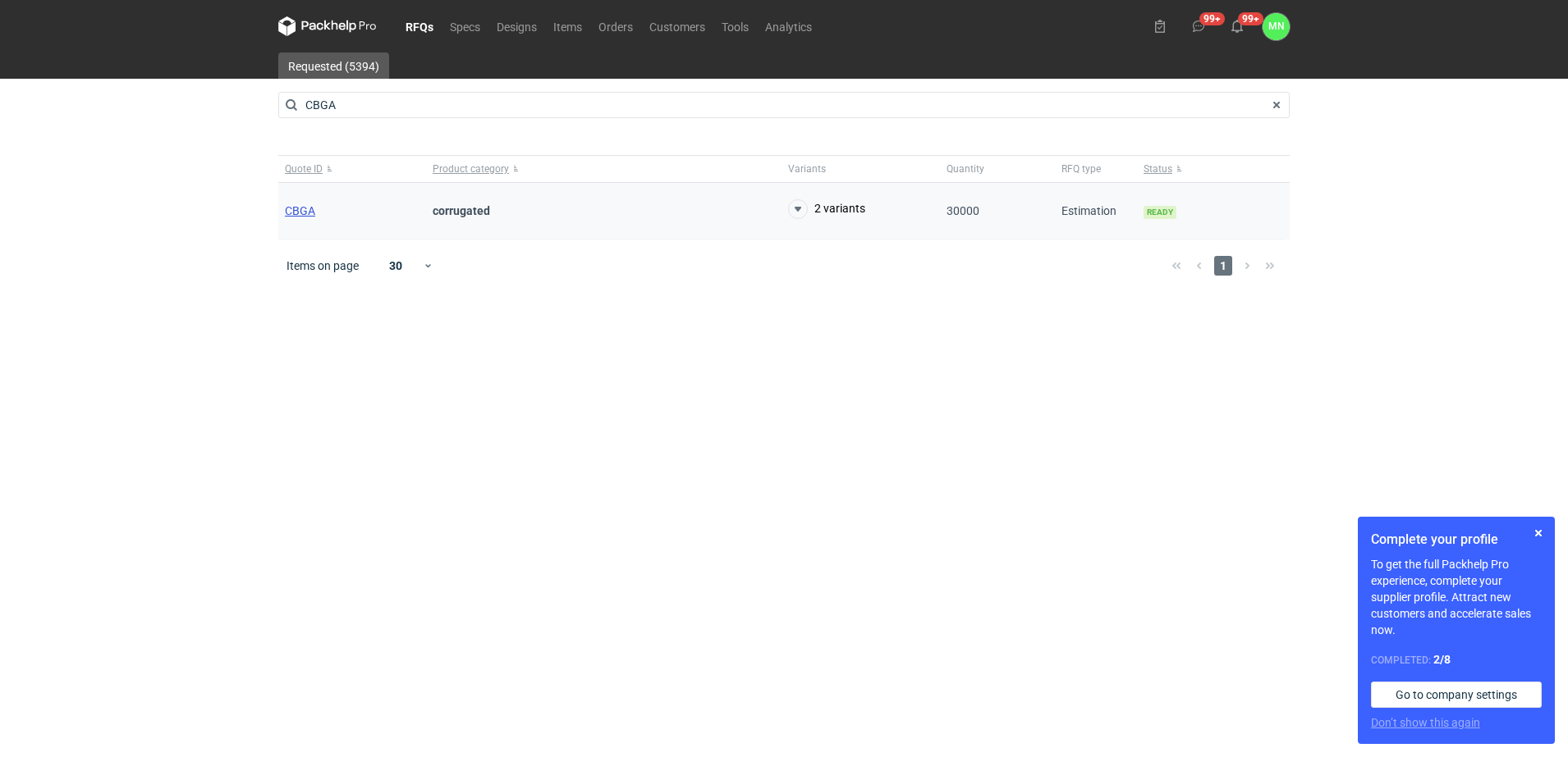
click at [301, 207] on span "CBGA" at bounding box center [299, 210] width 30 height 13
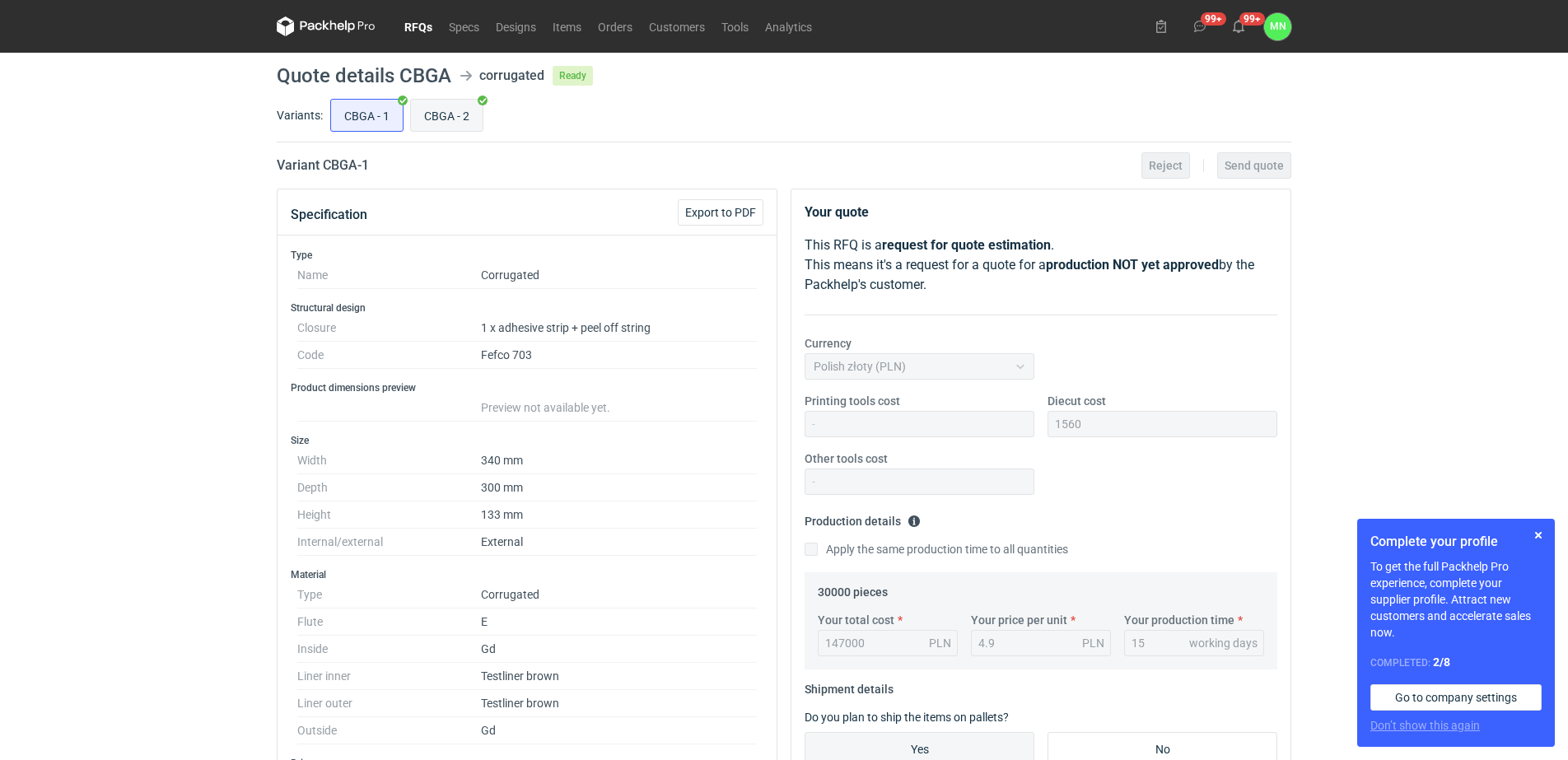
click at [436, 114] on input "CBGA - 2" at bounding box center [447, 116] width 72 height 31
radio input "true"
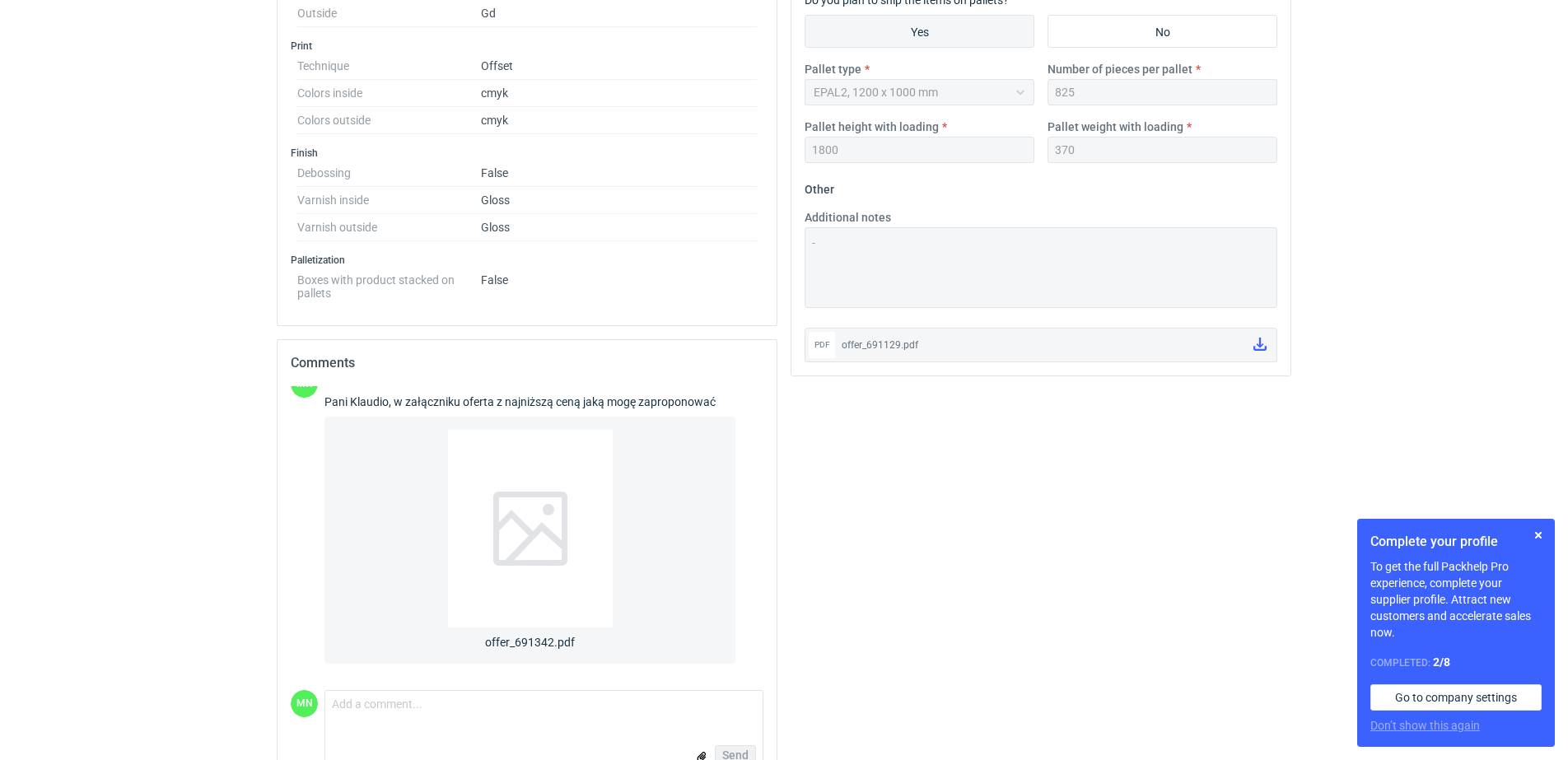
scroll to position [721, 0]
click at [1535, 533] on button "button" at bounding box center [1538, 535] width 20 height 20
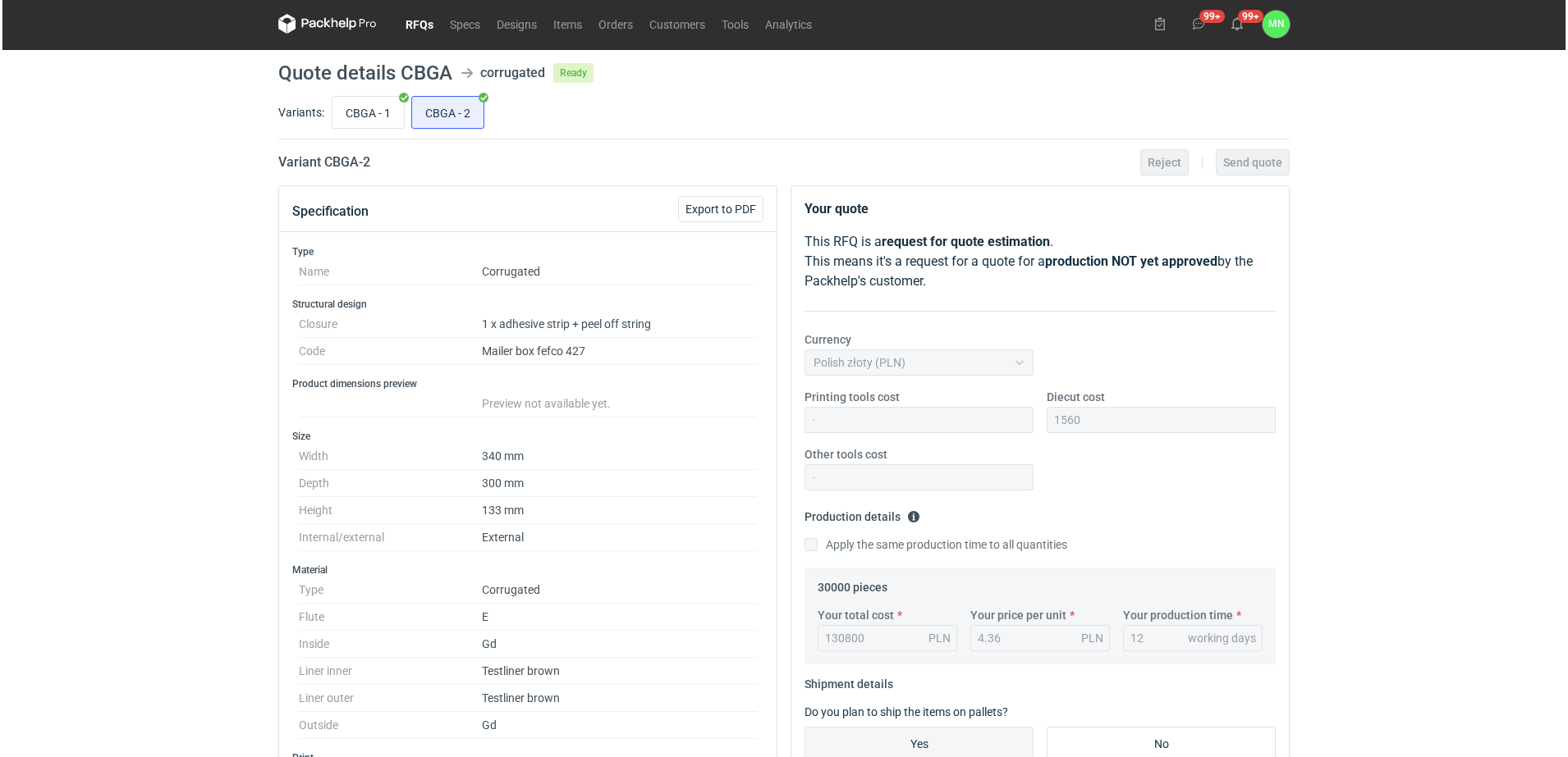
scroll to position [0, 0]
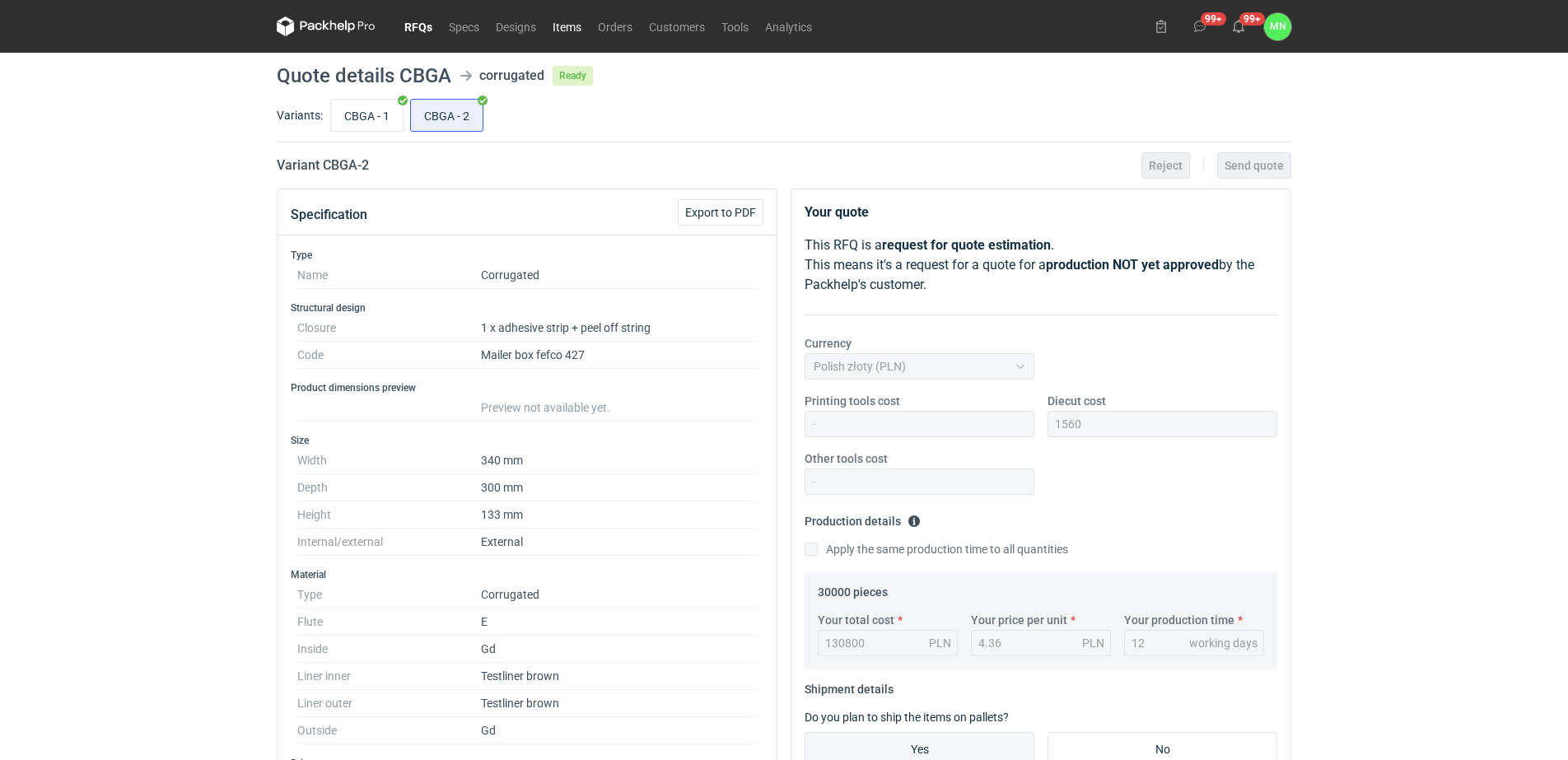
click at [580, 24] on link "Items" at bounding box center [566, 27] width 45 height 20
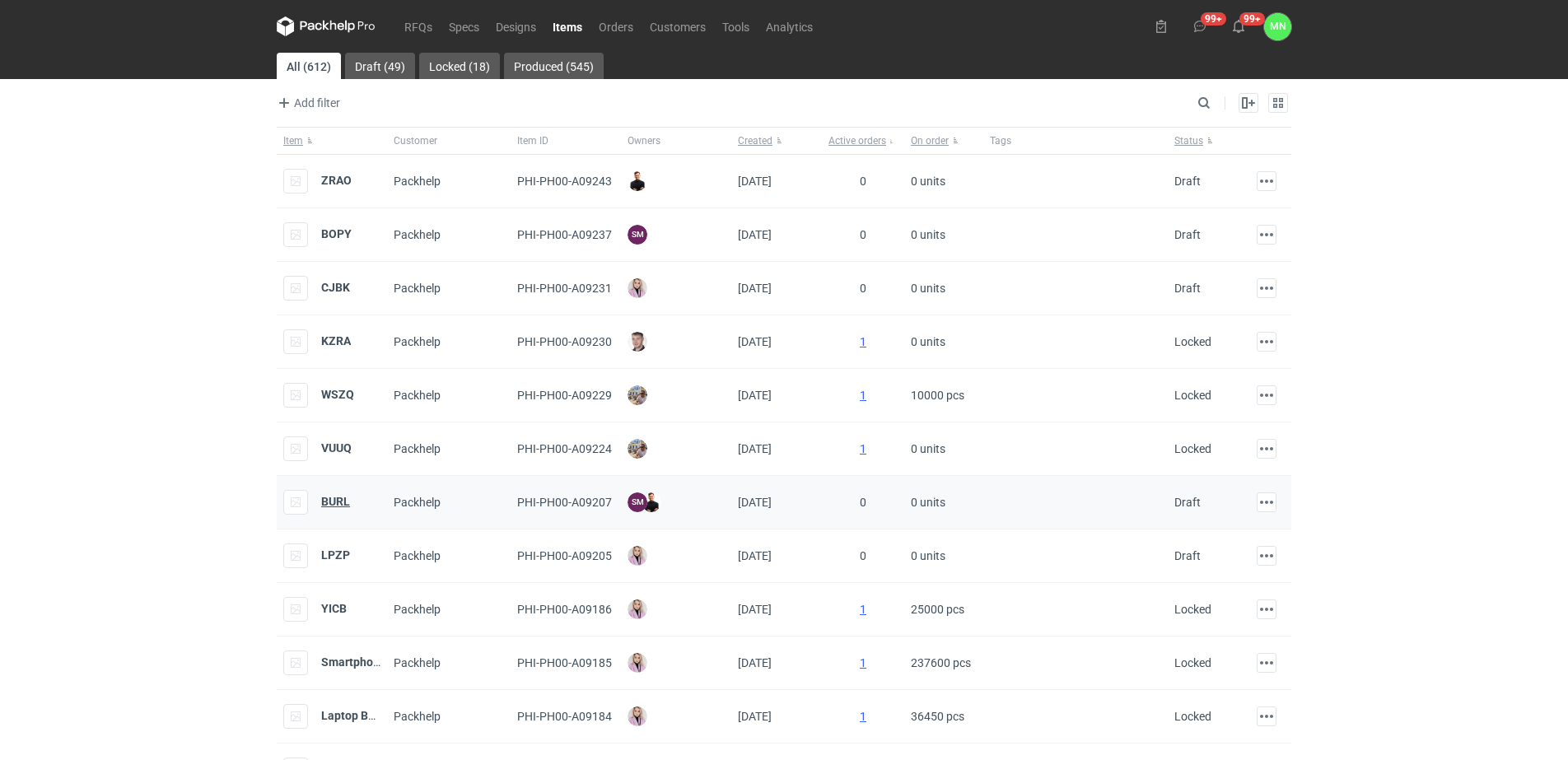
click at [341, 494] on div "BURL" at bounding box center [317, 502] width 67 height 25
click at [341, 501] on strong "BURL" at bounding box center [335, 501] width 28 height 13
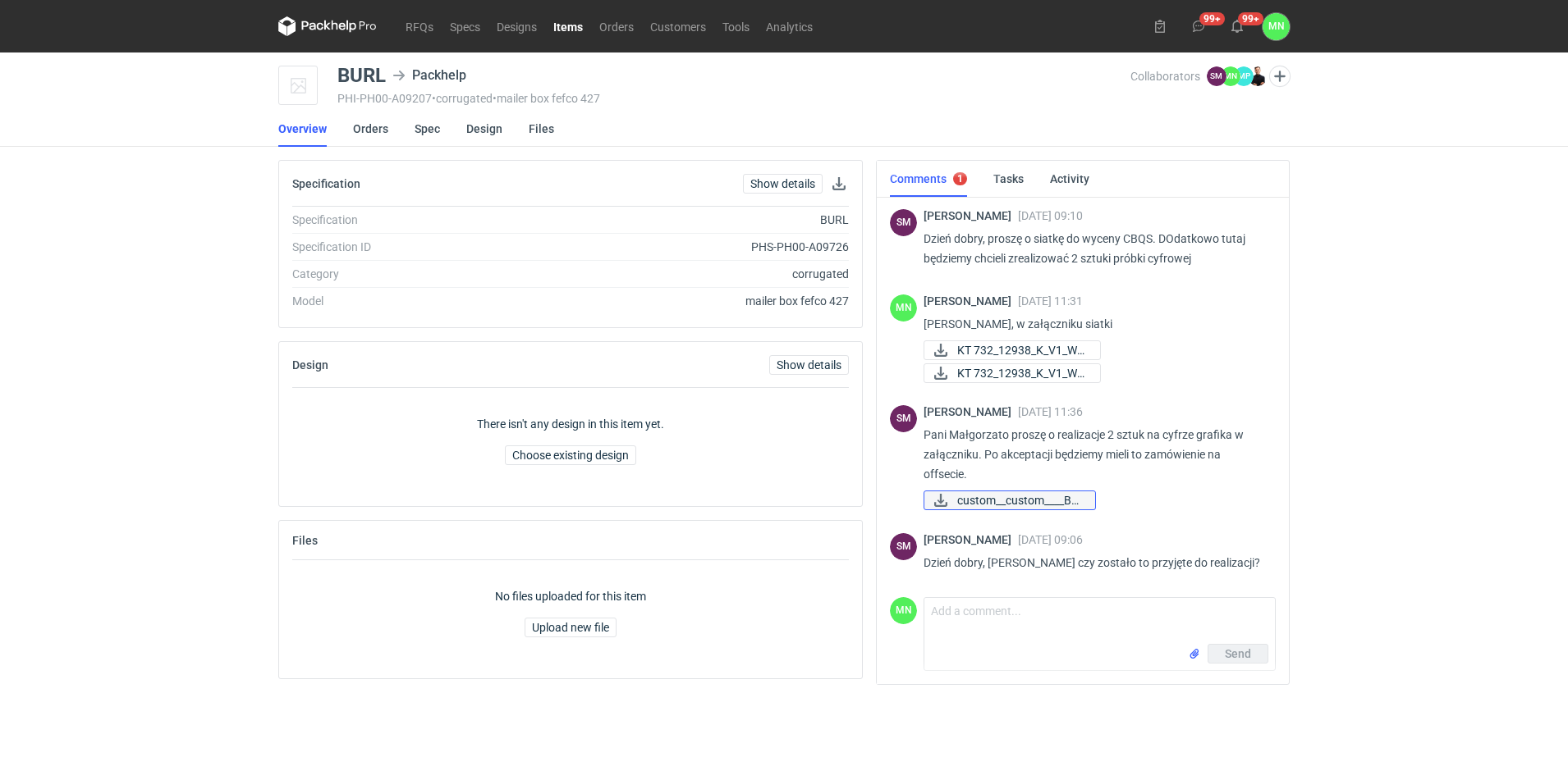
click at [1076, 503] on span "custom__custom____BU..." at bounding box center [1019, 500] width 124 height 18
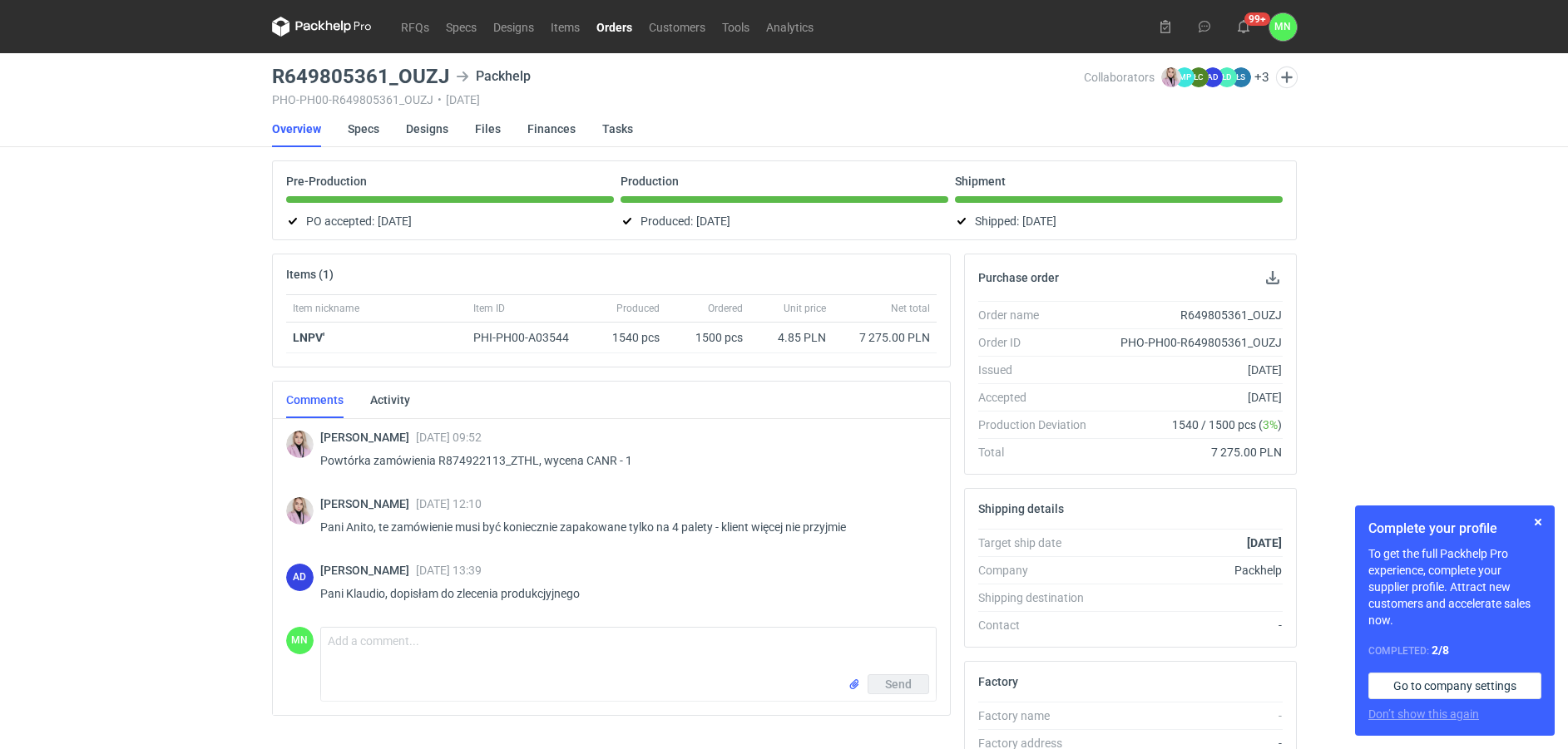
click at [601, 28] on link "Orders" at bounding box center [614, 27] width 53 height 20
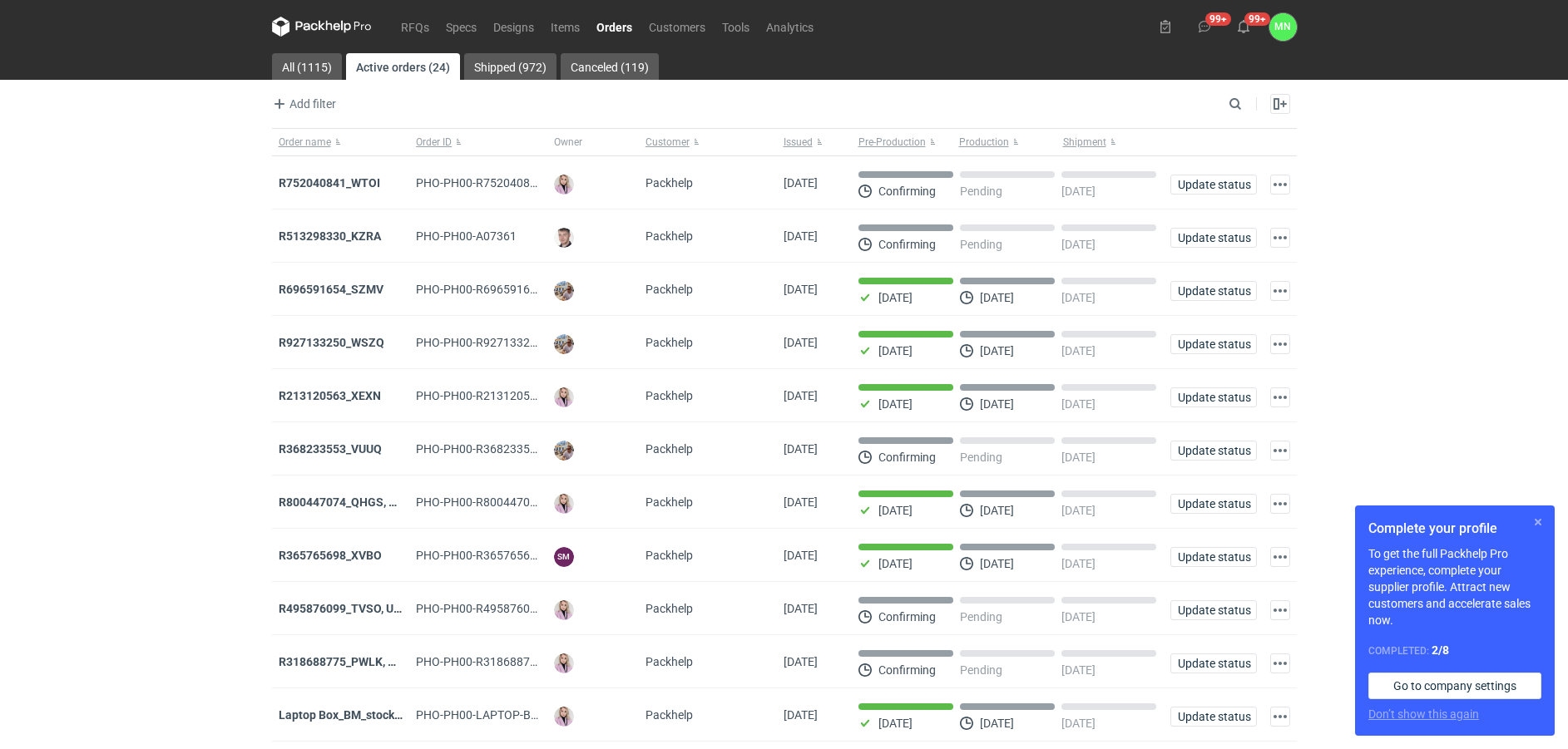
click at [1540, 523] on button "button" at bounding box center [1538, 523] width 20 height 20
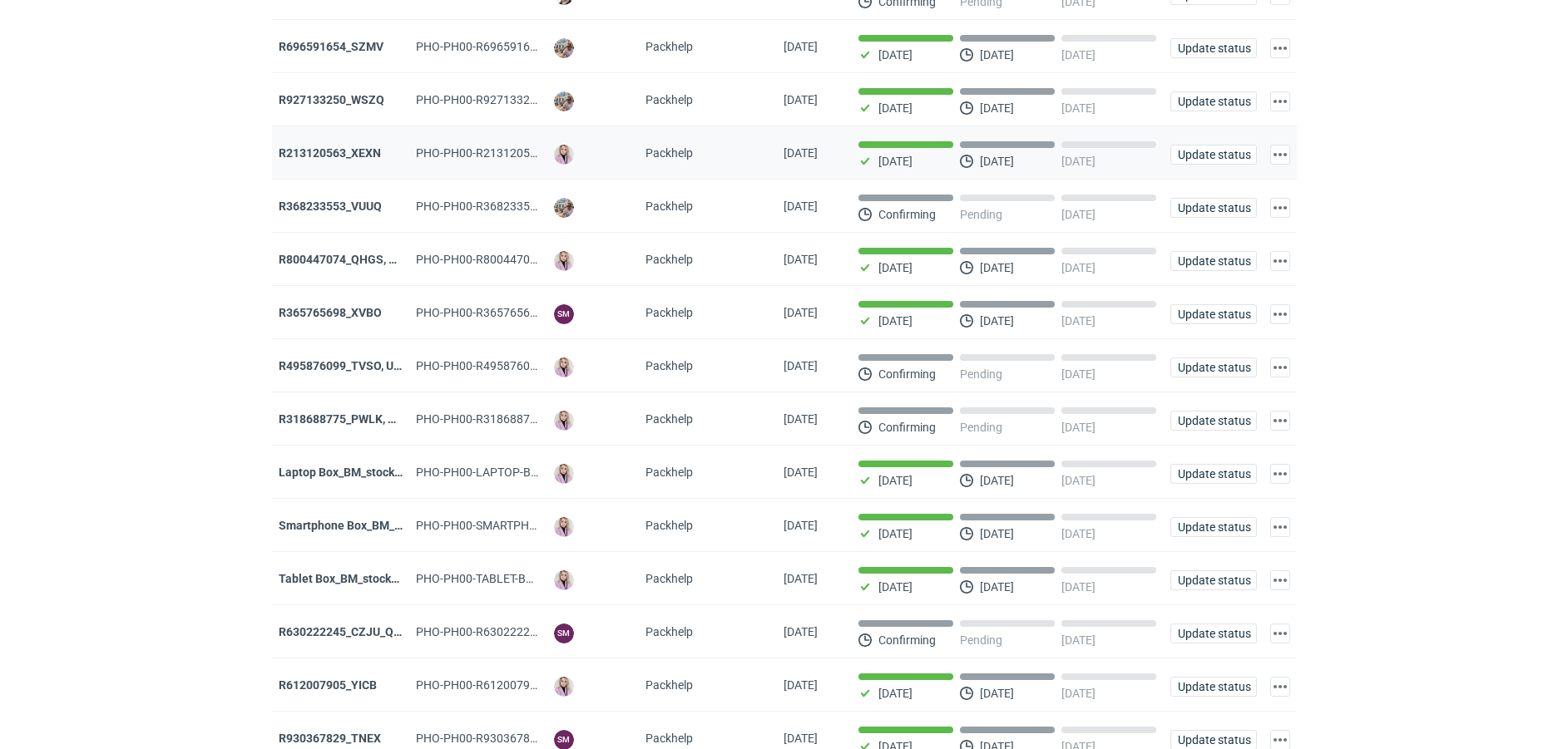
scroll to position [311, 0]
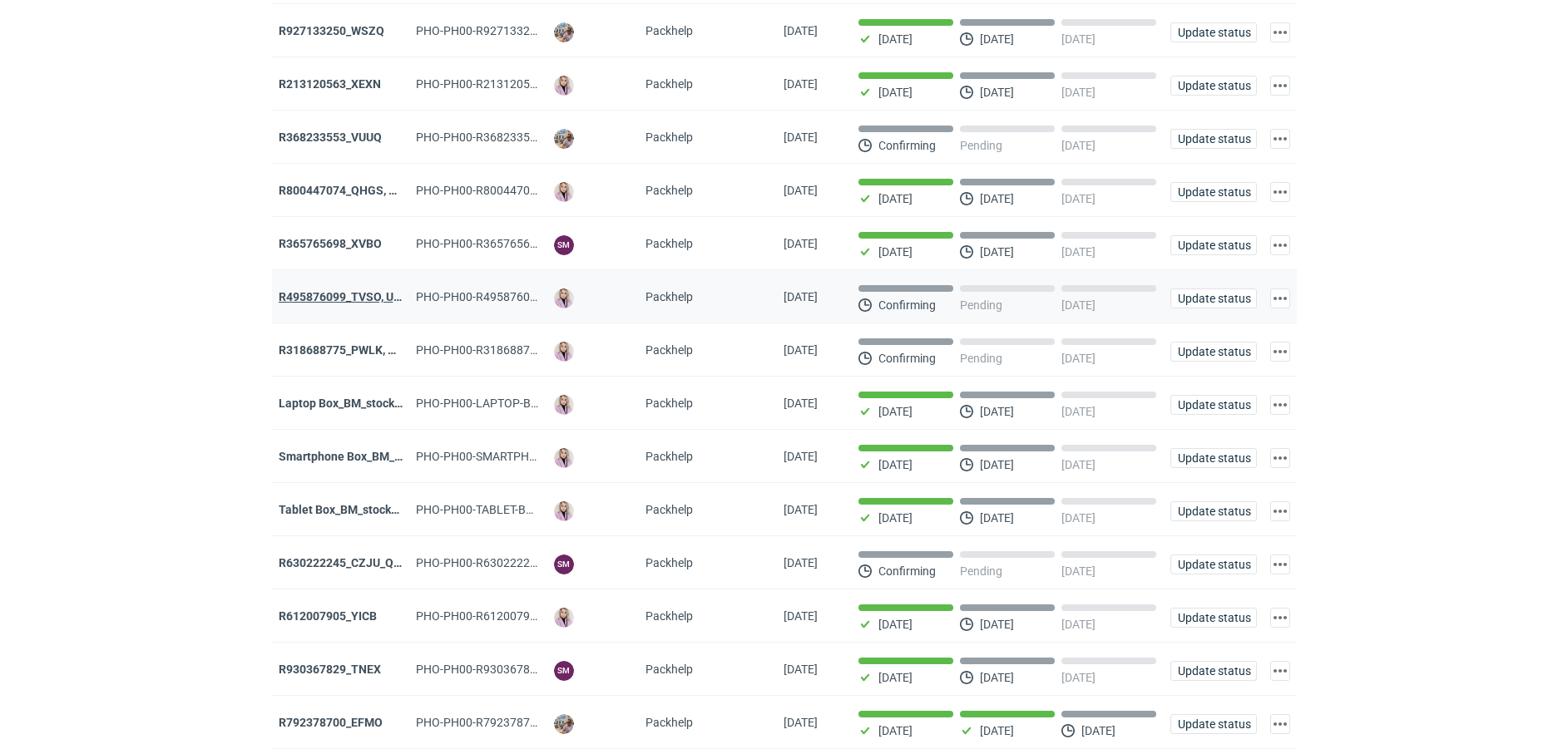
click at [338, 293] on strong "R495876099_TVSO, UQHI" at bounding box center [346, 297] width 134 height 13
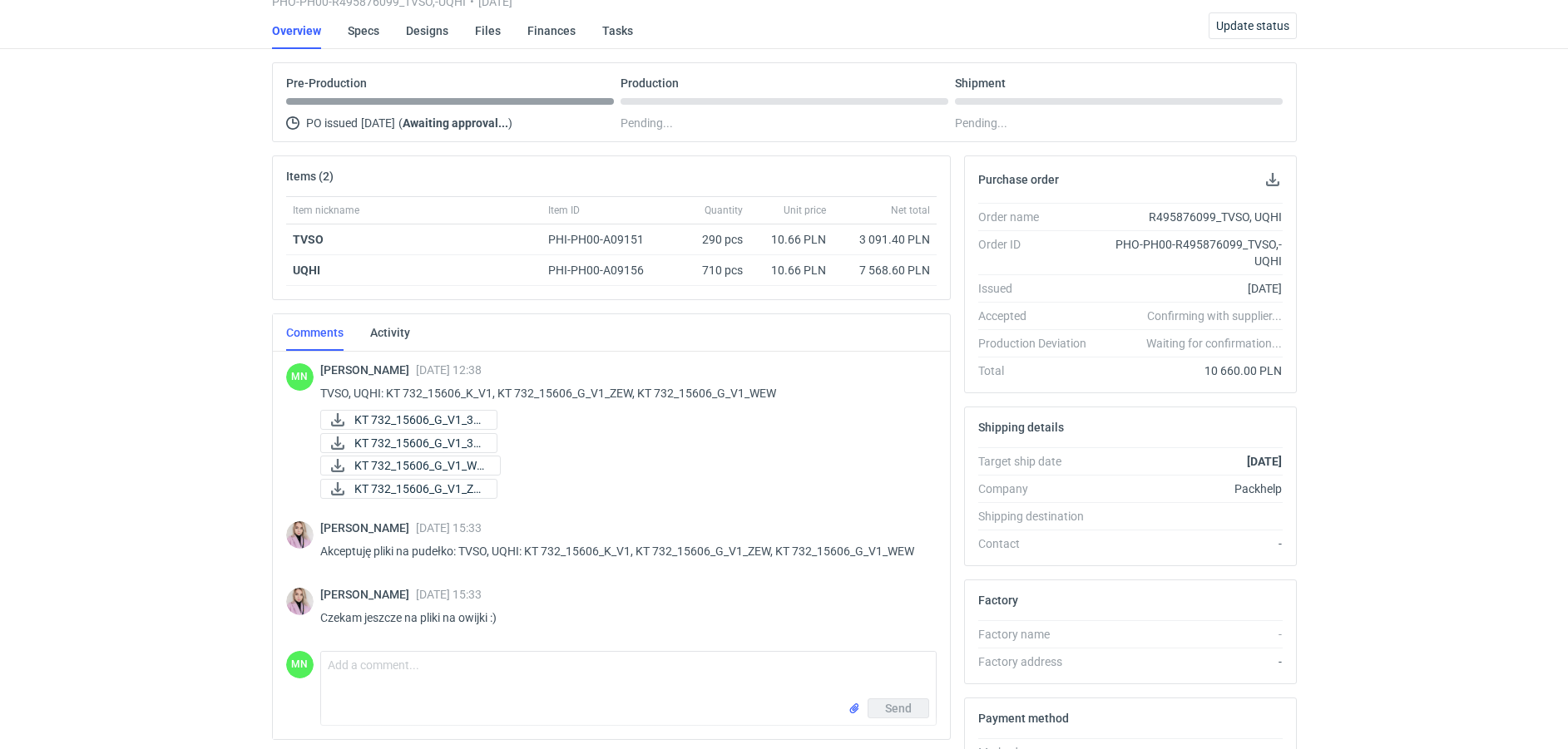
scroll to position [115, 0]
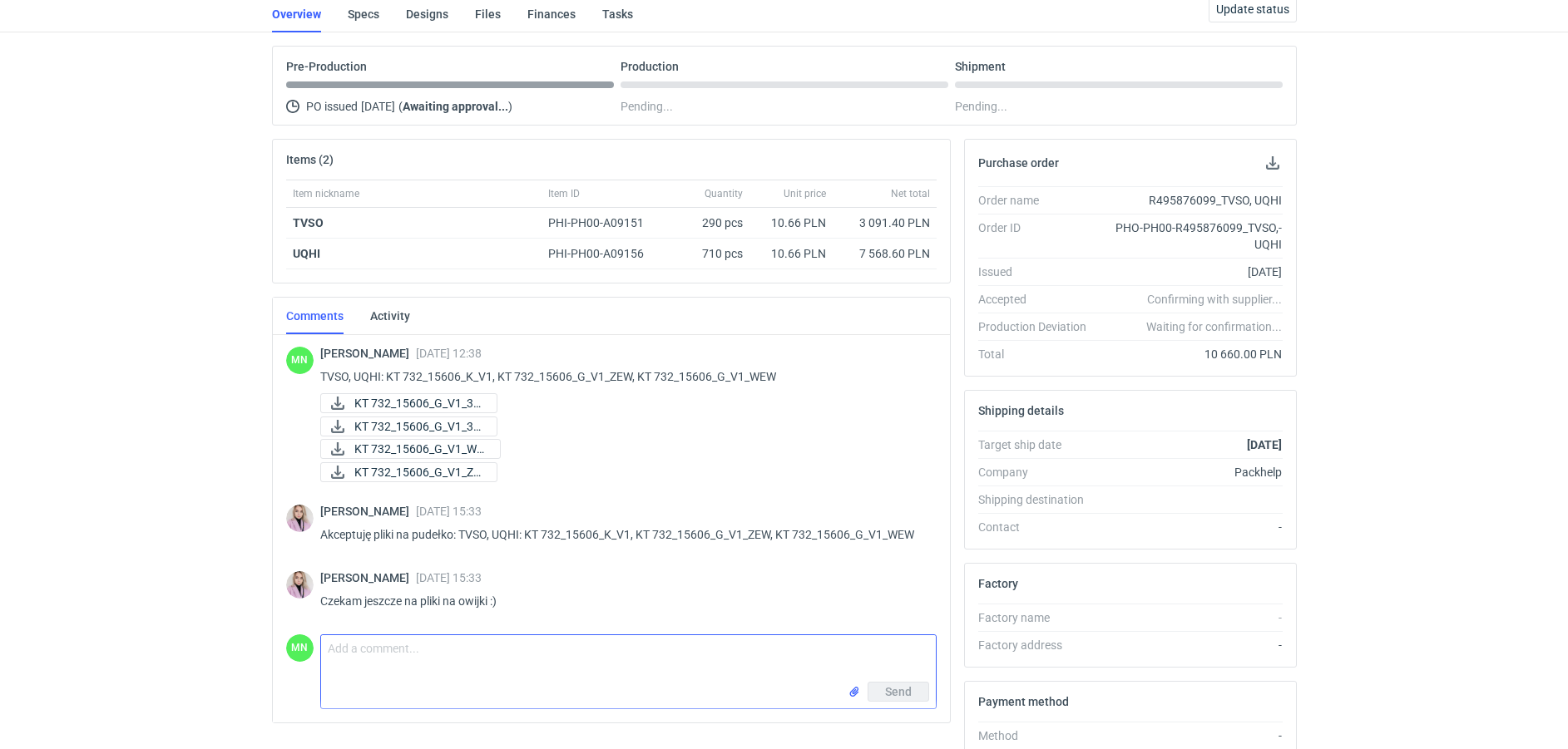
click at [443, 638] on textarea "Comment message" at bounding box center [628, 659] width 615 height 46
paste textarea "okt polska KT 61_636"
click at [608, 666] on textarea "Pliki na owijki TVSO:" at bounding box center [628, 659] width 615 height 46
paste textarea "KT 732_15675_G_V1 (1)"
click at [434, 652] on textarea "Pliki na owijki TVSO:KT 732_15675_G_V," at bounding box center [628, 659] width 615 height 46
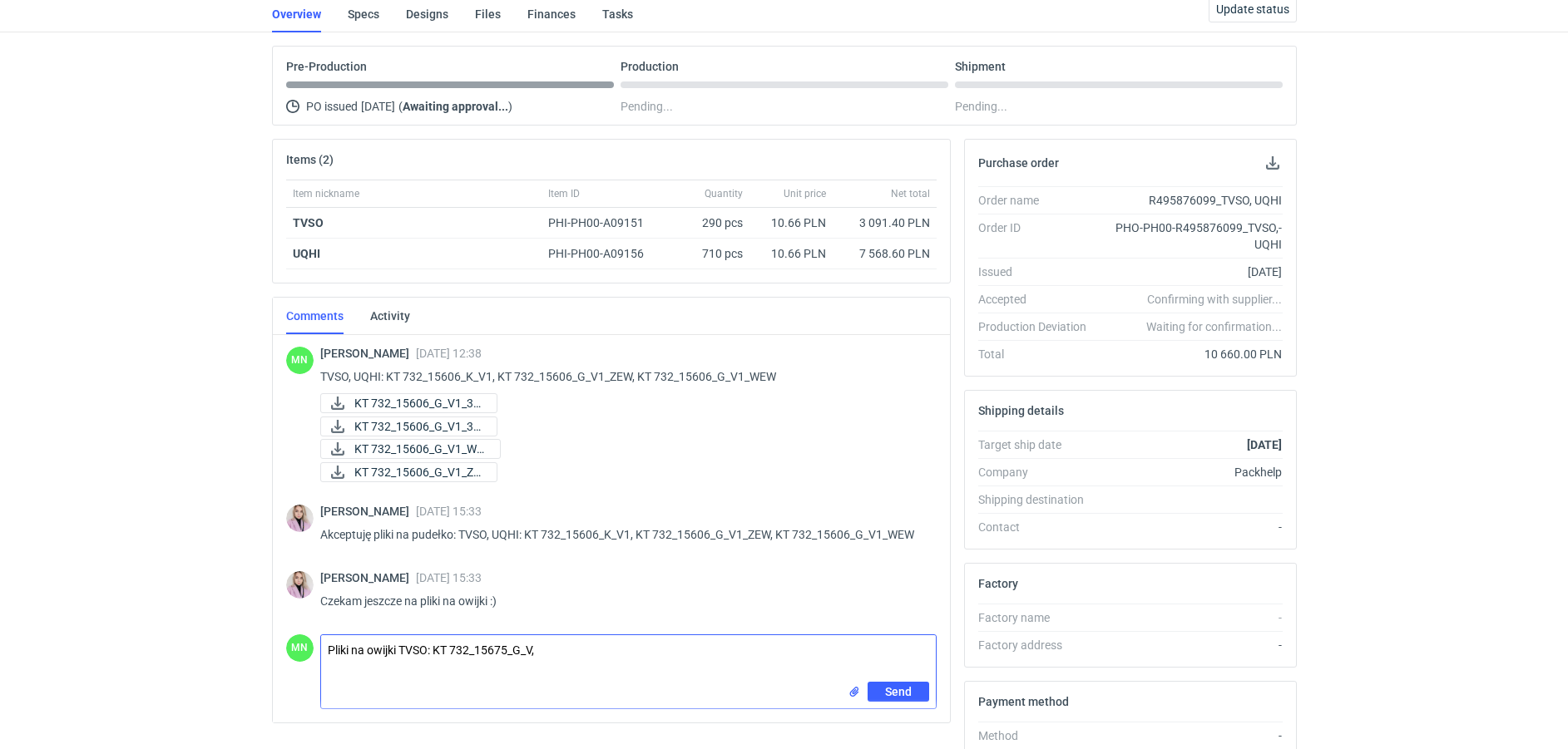
click at [572, 655] on textarea "Pliki na owijki TVSO: KT 732_15675_G_V," at bounding box center [628, 659] width 615 height 46
paste textarea "KT 732_15607_K_V1_"
click at [849, 694] on input "file" at bounding box center [854, 692] width 13 height 18
click at [853, 686] on input "file" at bounding box center [854, 692] width 13 height 18
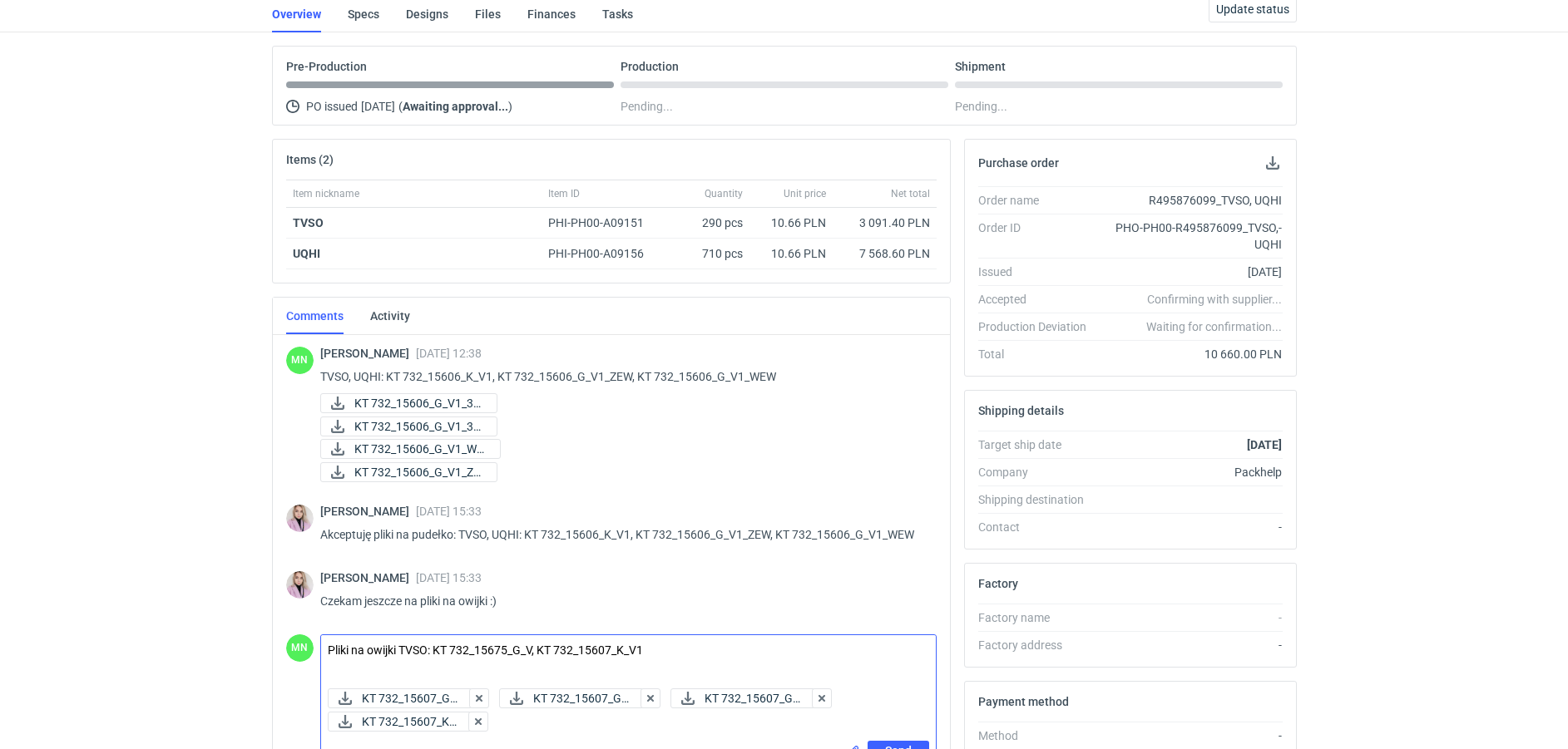
click at [422, 653] on textarea "Pliki na owijki TVSO: KT 732_15675_G_V, KT 732_15607_K_V1" at bounding box center [628, 659] width 615 height 46
click at [422, 652] on textarea "Pliki na owijki TVSO: KT 732_15675_G_V, KT 732_15607_K_V1" at bounding box center [628, 659] width 615 height 46
drag, startPoint x: 530, startPoint y: 652, endPoint x: 435, endPoint y: 654, distance: 95.0
click at [435, 654] on textarea "Pliki na owijki UQHI: KT 732_15675_G_V, KT 732_15607_K_V1" at bounding box center [628, 659] width 615 height 46
paste textarea "07_G_V1 (1)"
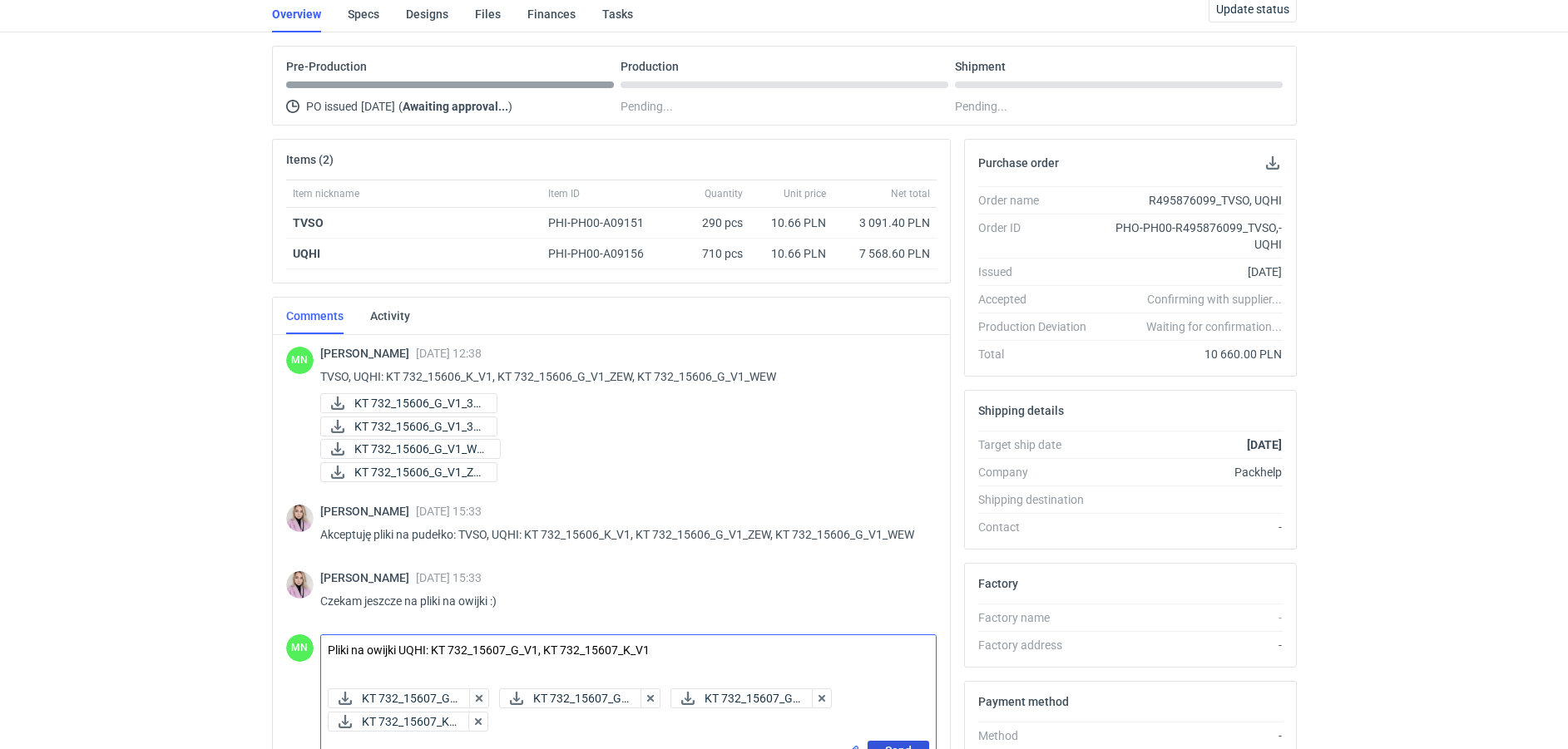
type textarea "Pliki na owijki UQHI: KT 732_15607_G_V1, KT 732_15607_K_V1"
click at [893, 745] on span "Send" at bounding box center [899, 751] width 27 height 12
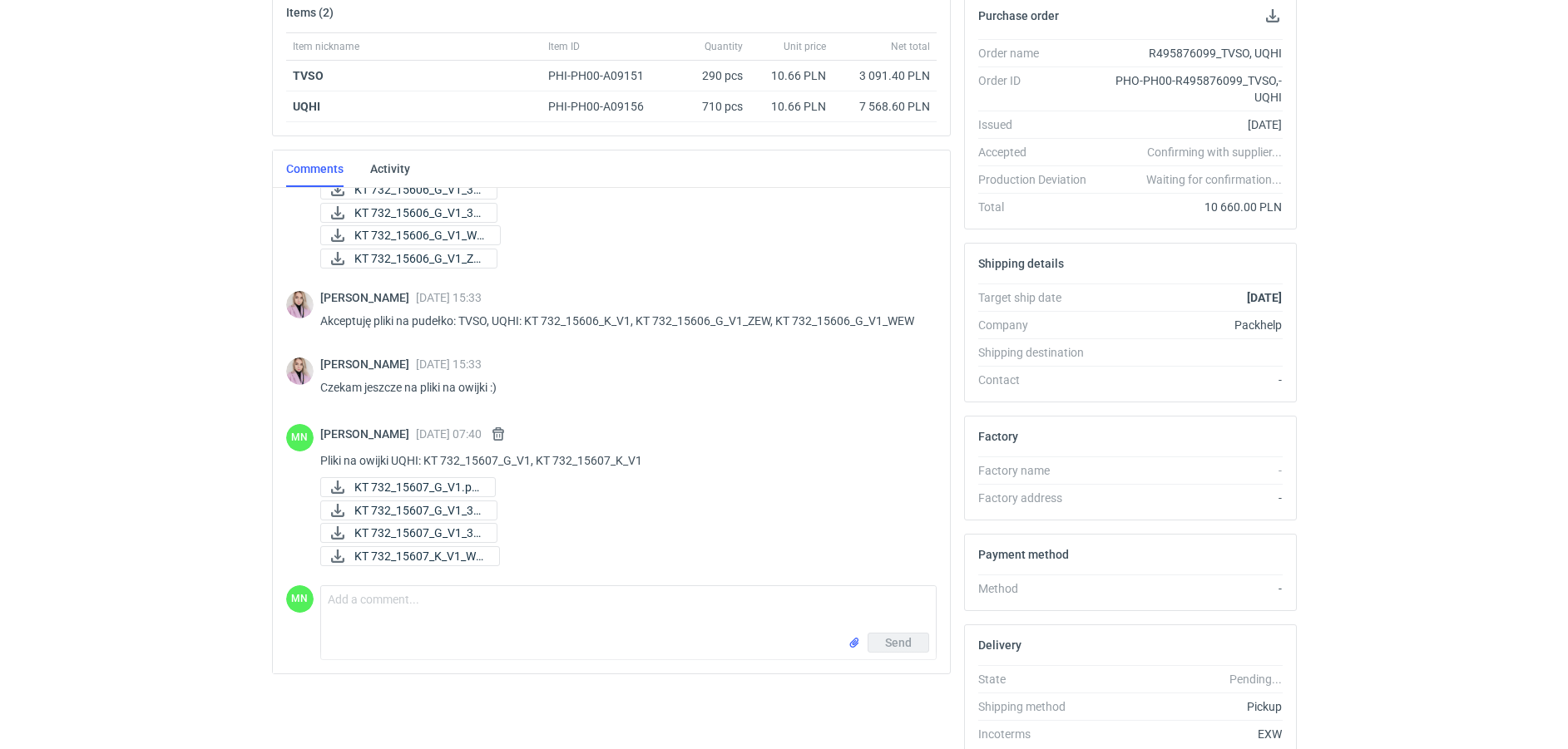
scroll to position [311, 0]
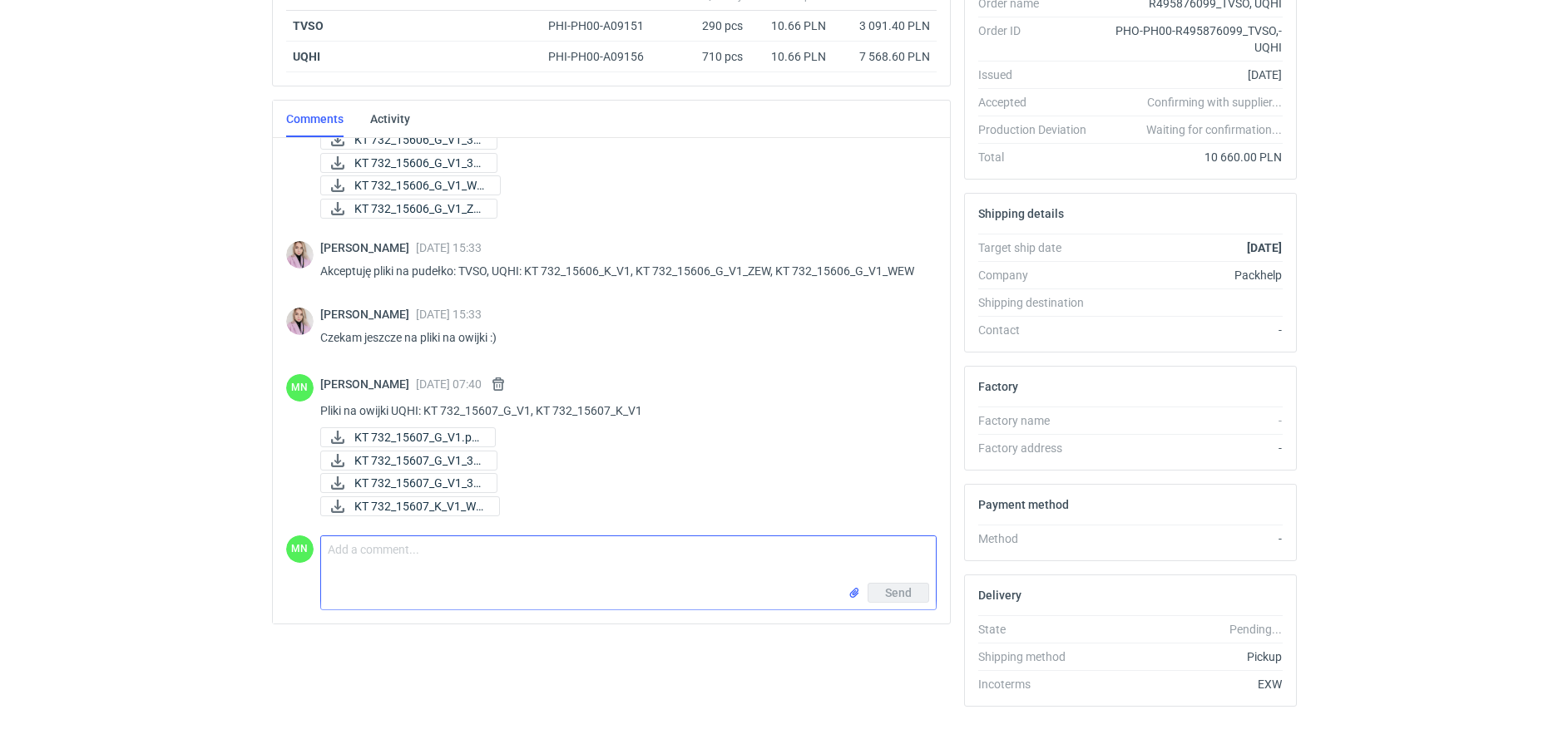
click at [417, 546] on textarea "Comment message" at bounding box center [628, 560] width 615 height 46
paste textarea "KT 732_15675_G_V1 (1)"
click at [585, 551] on textarea "TVSO: KT 732_15675_G_V1," at bounding box center [628, 560] width 615 height 46
click at [502, 555] on textarea "TVSO: KT 732_15675_G_V1," at bounding box center [628, 560] width 615 height 46
paste textarea "KT 732_15607_K_V1"
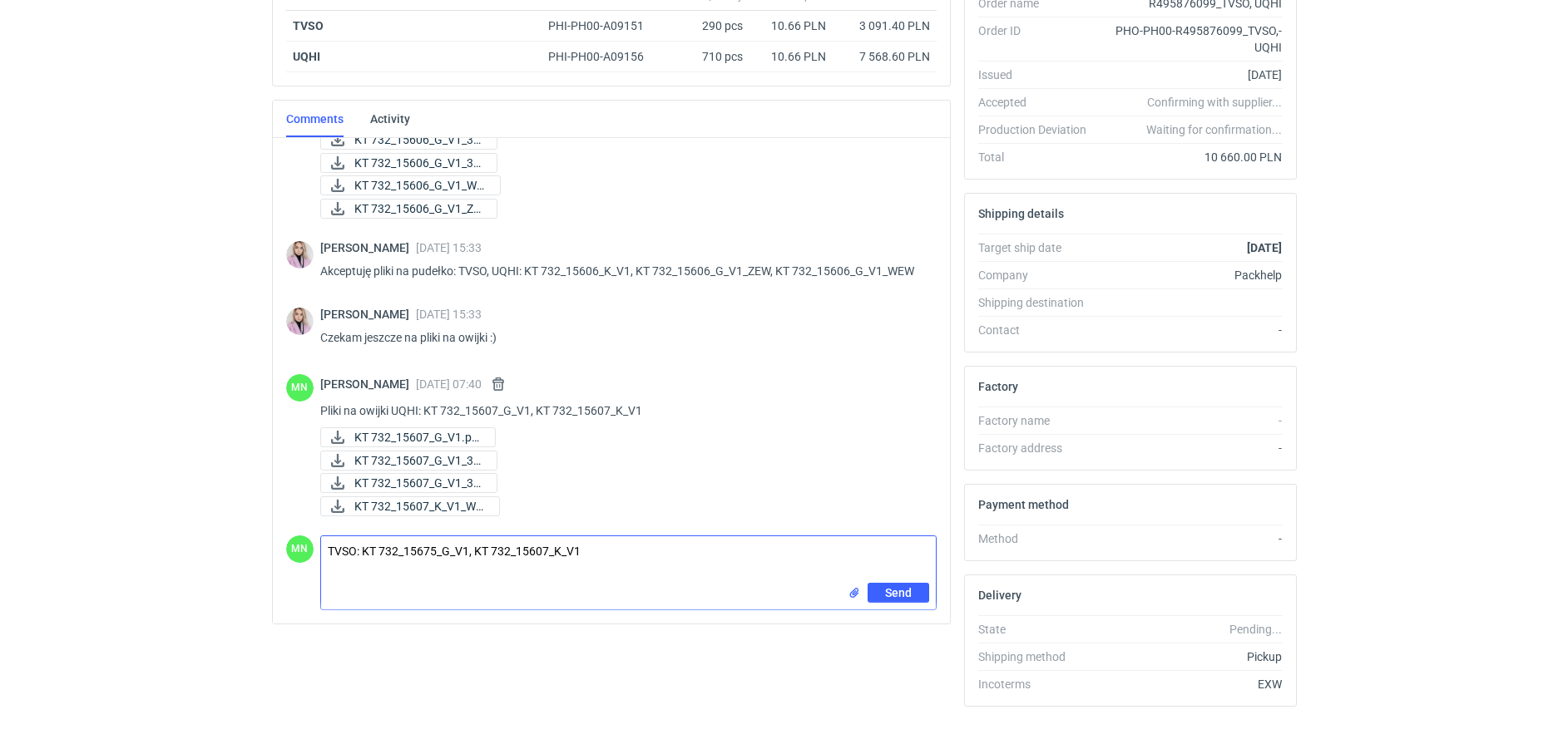
type textarea "TVSO: KT 732_15675_G_V1, KT 732_15607_K_V1"
click at [848, 592] on input "file" at bounding box center [854, 593] width 13 height 18
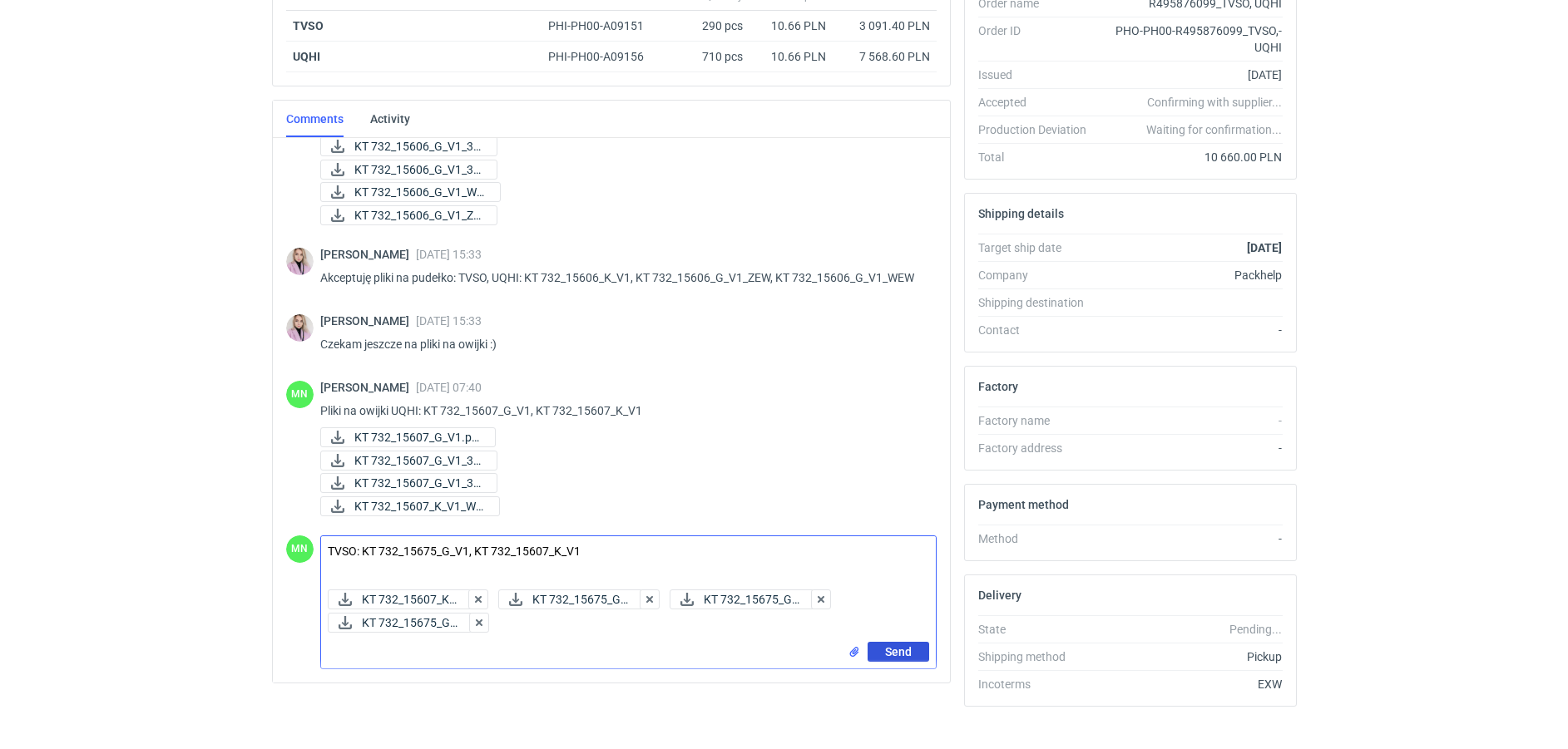
click at [921, 650] on button "Send" at bounding box center [899, 653] width 61 height 20
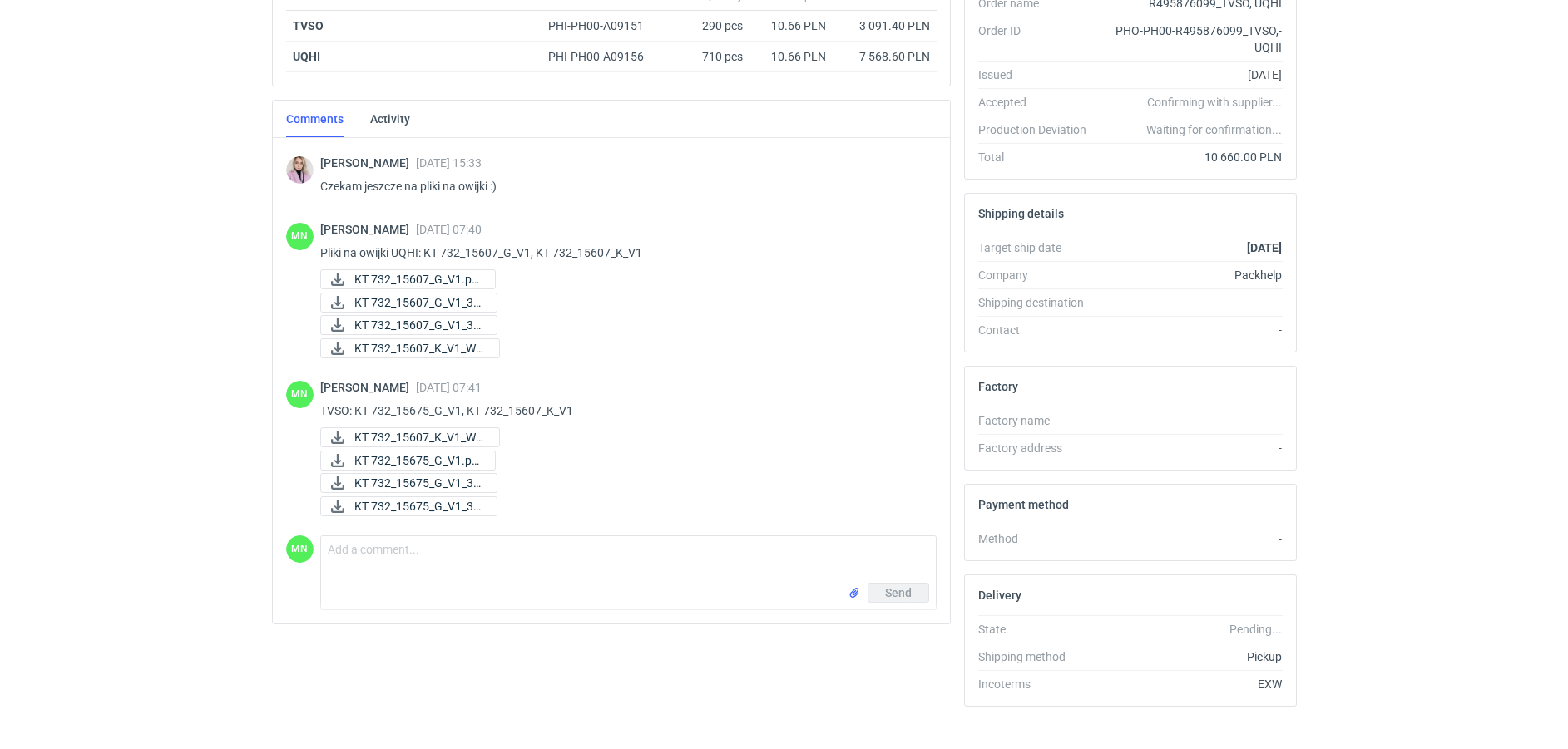
scroll to position [238, 0]
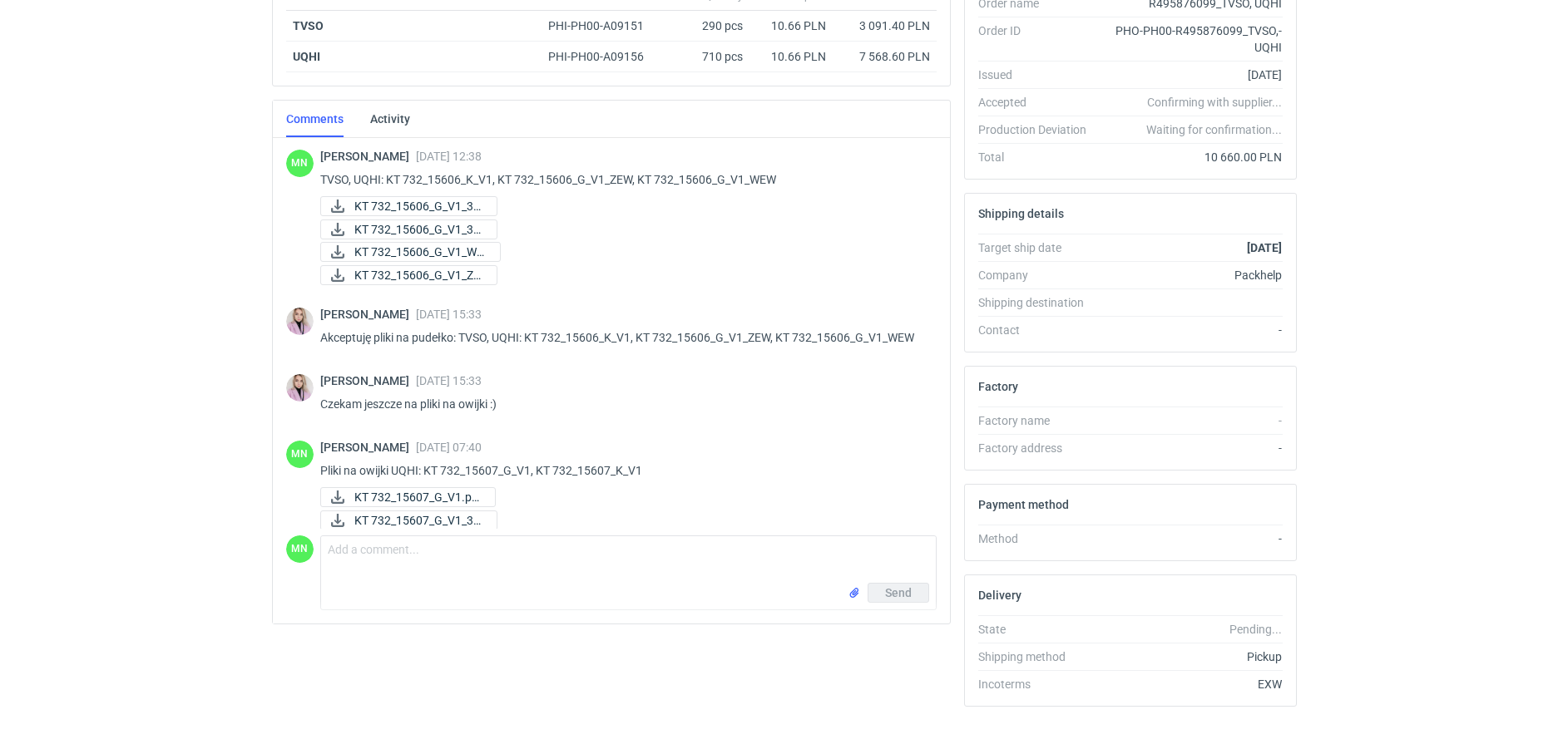
scroll to position [238, 0]
